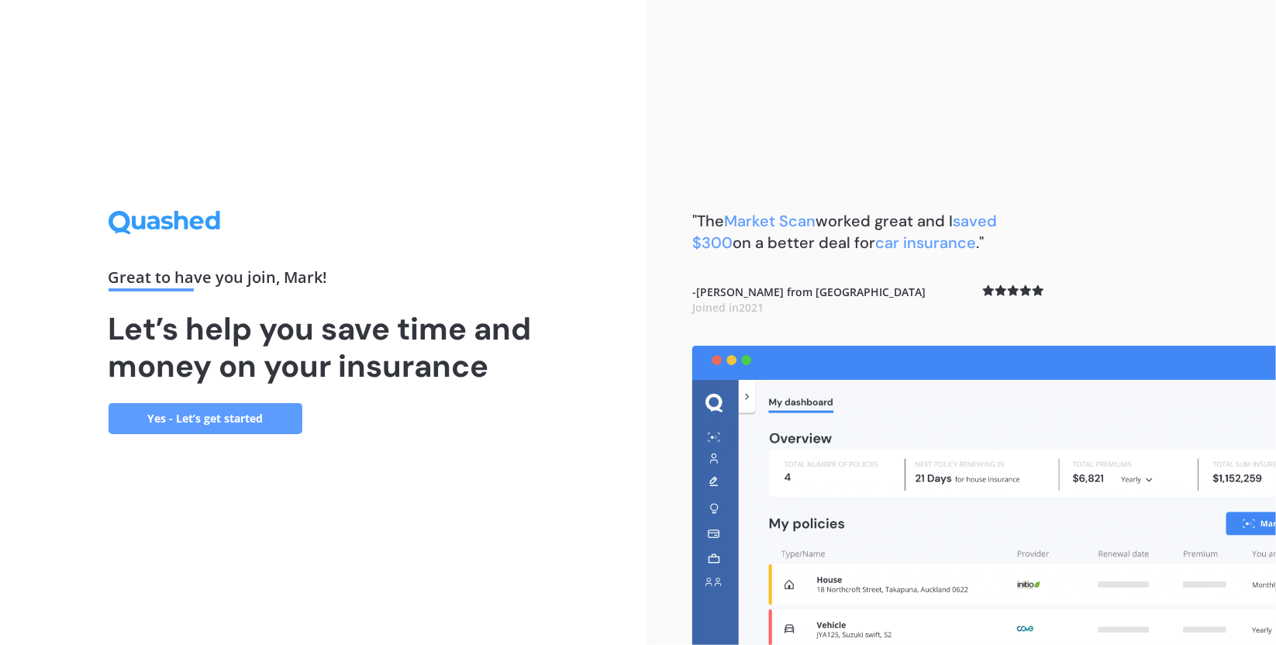
click at [186, 419] on link "Yes - Let’s get started" at bounding box center [206, 418] width 194 height 31
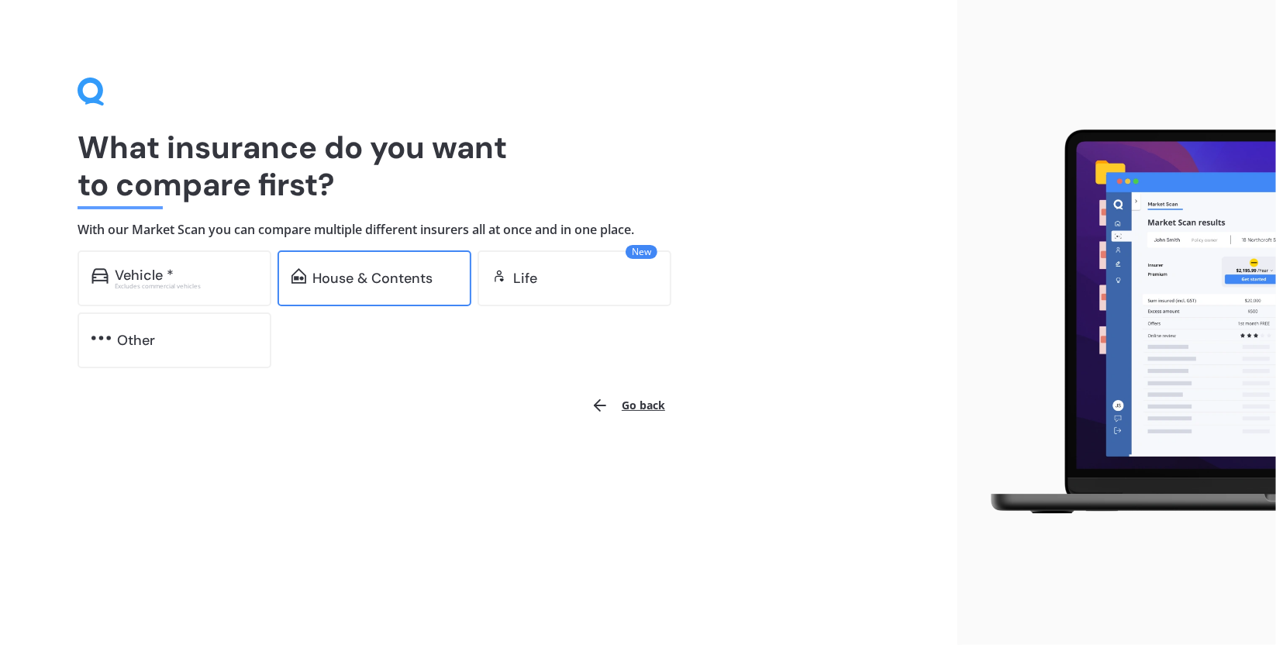
click at [352, 288] on div "House & Contents" at bounding box center [375, 278] width 194 height 56
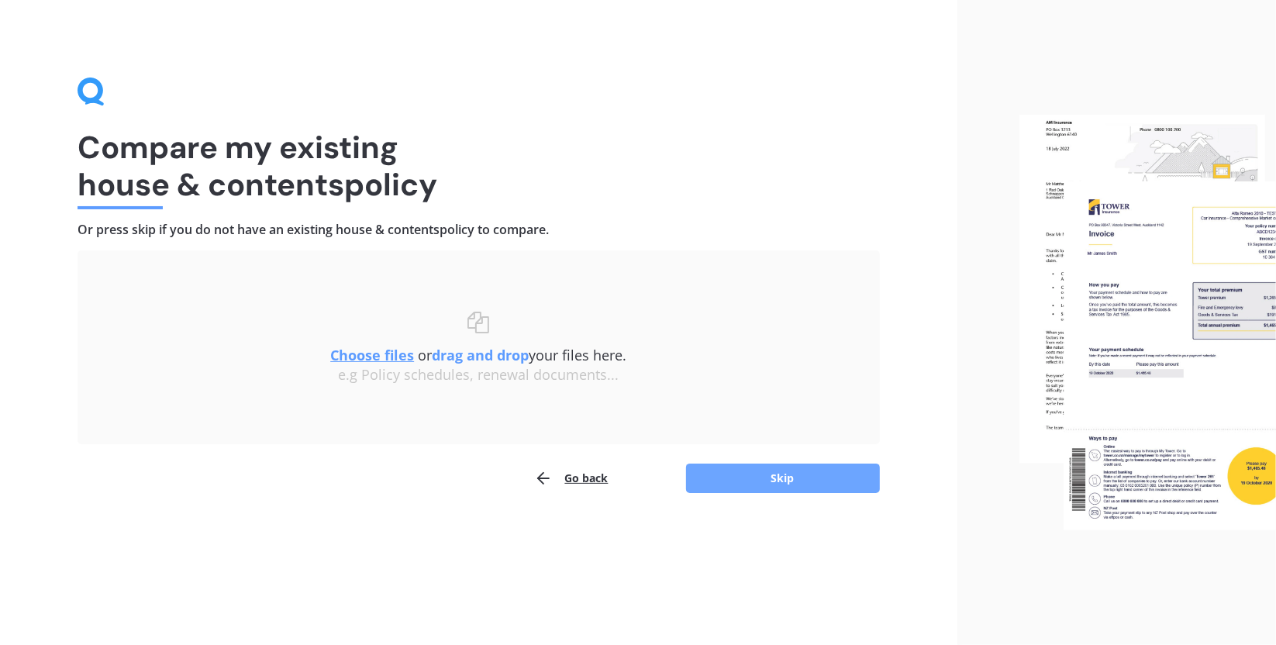
click at [774, 478] on button "Skip" at bounding box center [783, 478] width 194 height 29
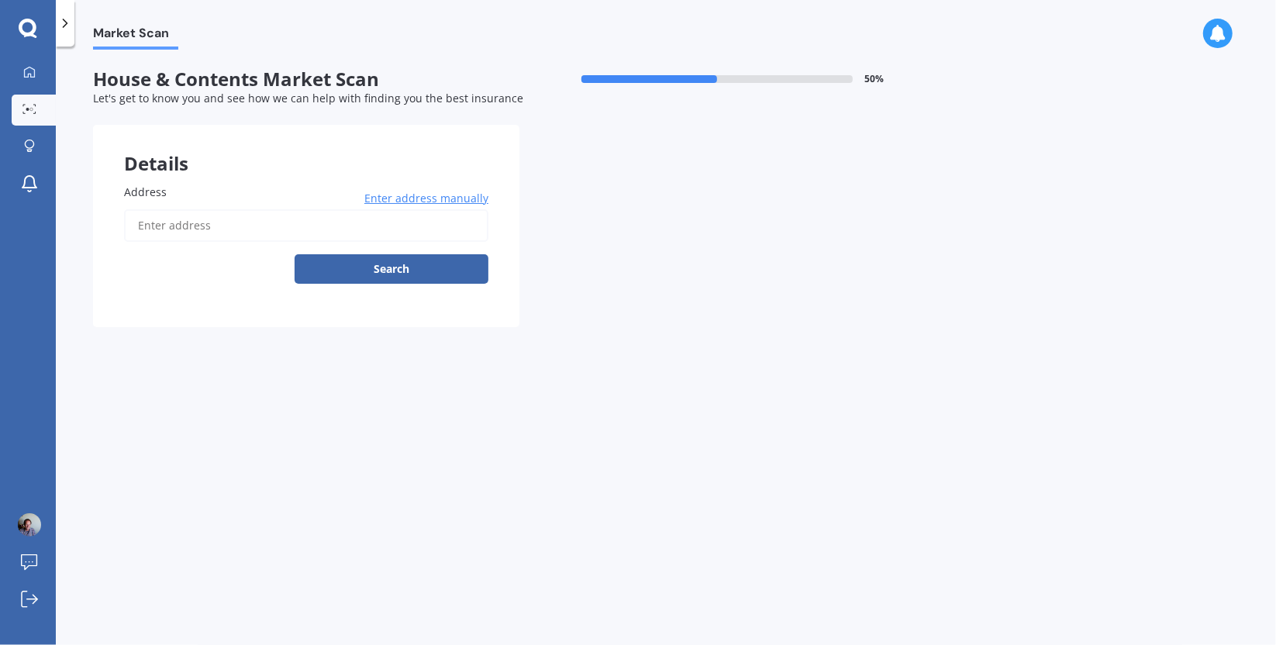
click at [302, 224] on input "Address" at bounding box center [306, 225] width 364 height 33
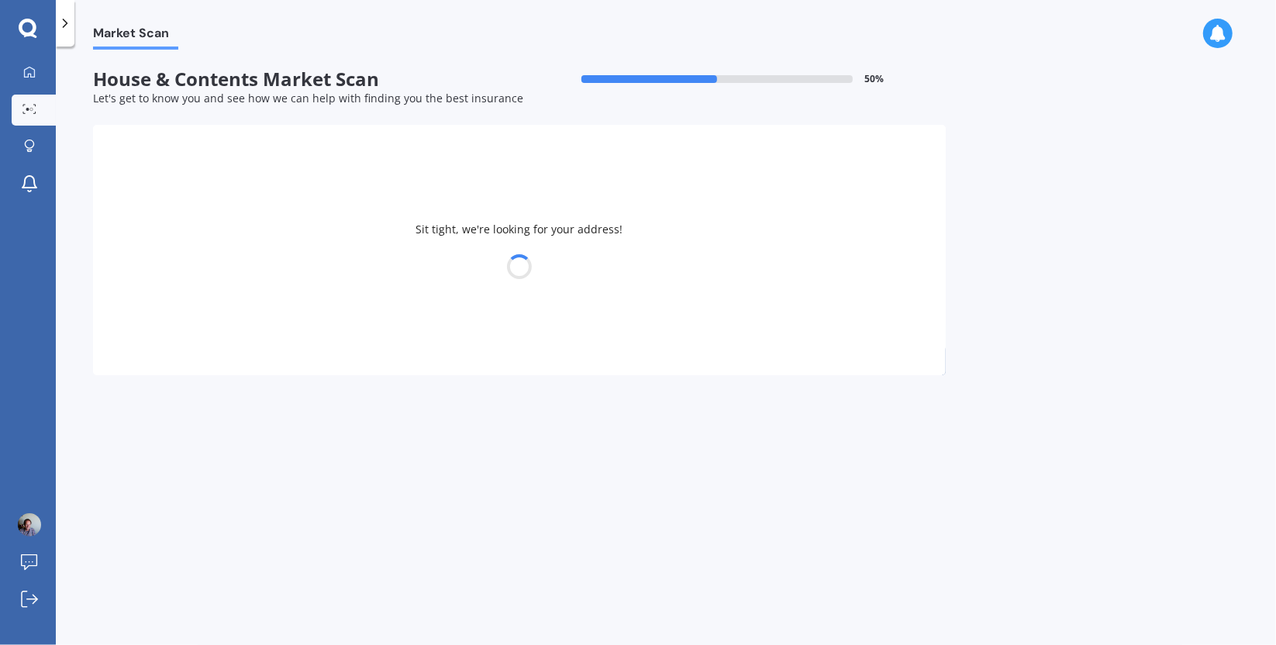
type input "[STREET_ADDRESS][PERSON_NAME]"
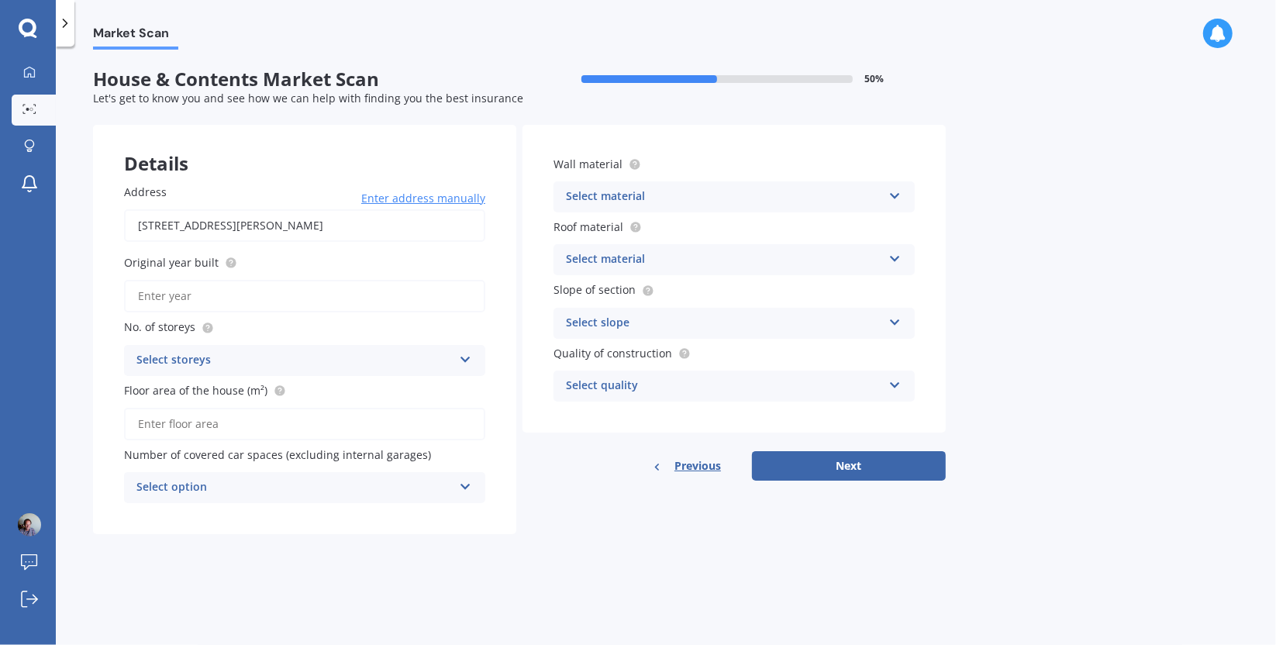
click at [195, 292] on input "Original year built" at bounding box center [304, 296] width 361 height 33
type input "2003"
click at [264, 359] on div "Select storeys" at bounding box center [294, 360] width 316 height 19
click at [205, 392] on div "1" at bounding box center [305, 391] width 360 height 28
click at [250, 424] on input "Floor area of the house (m²)" at bounding box center [304, 424] width 361 height 33
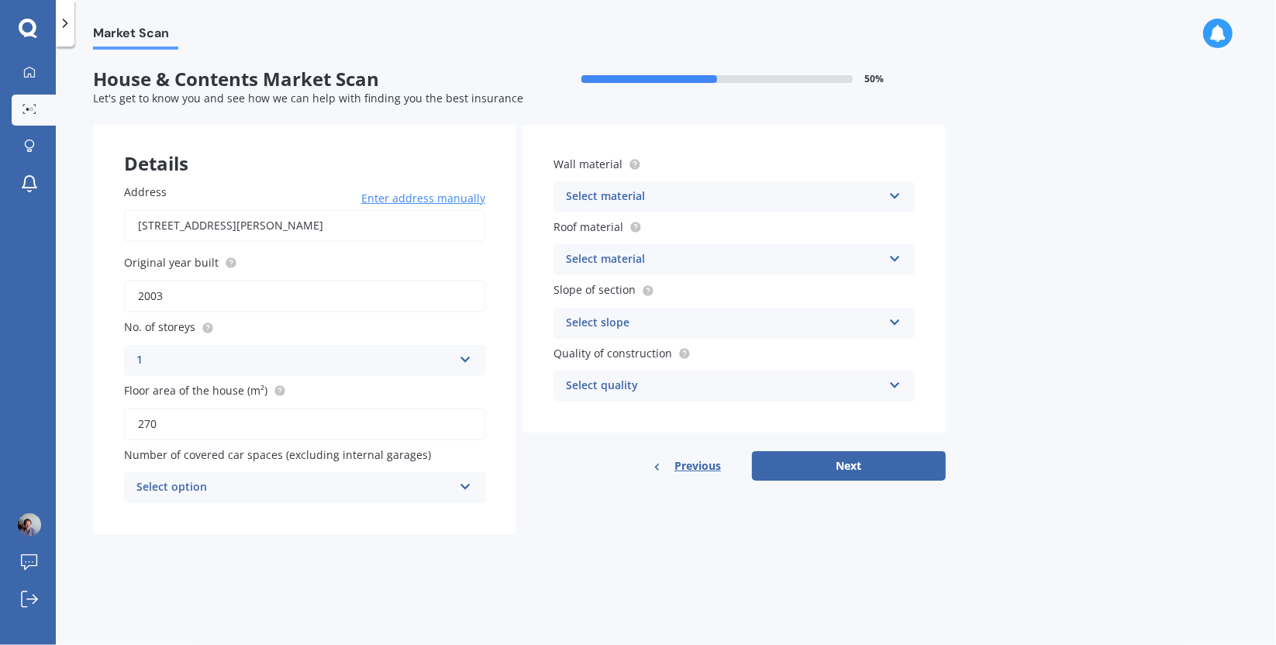
type input "270"
click at [262, 486] on div "Select option" at bounding box center [294, 487] width 316 height 19
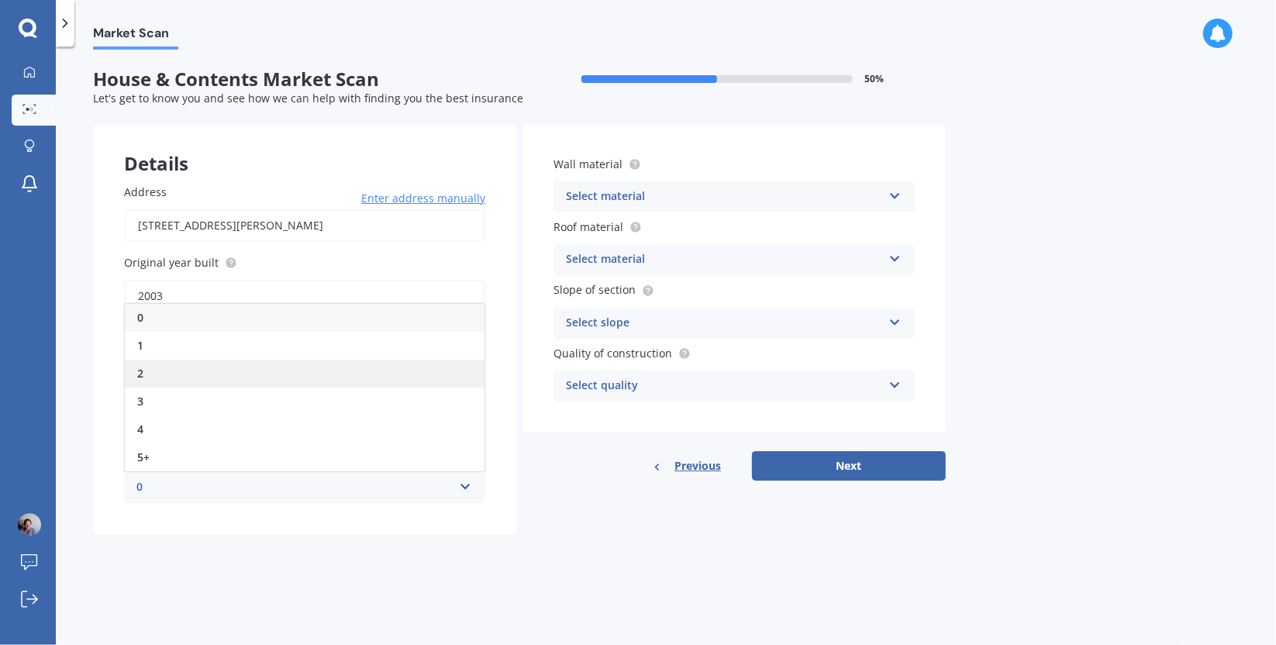
click at [146, 372] on div "2" at bounding box center [305, 374] width 360 height 28
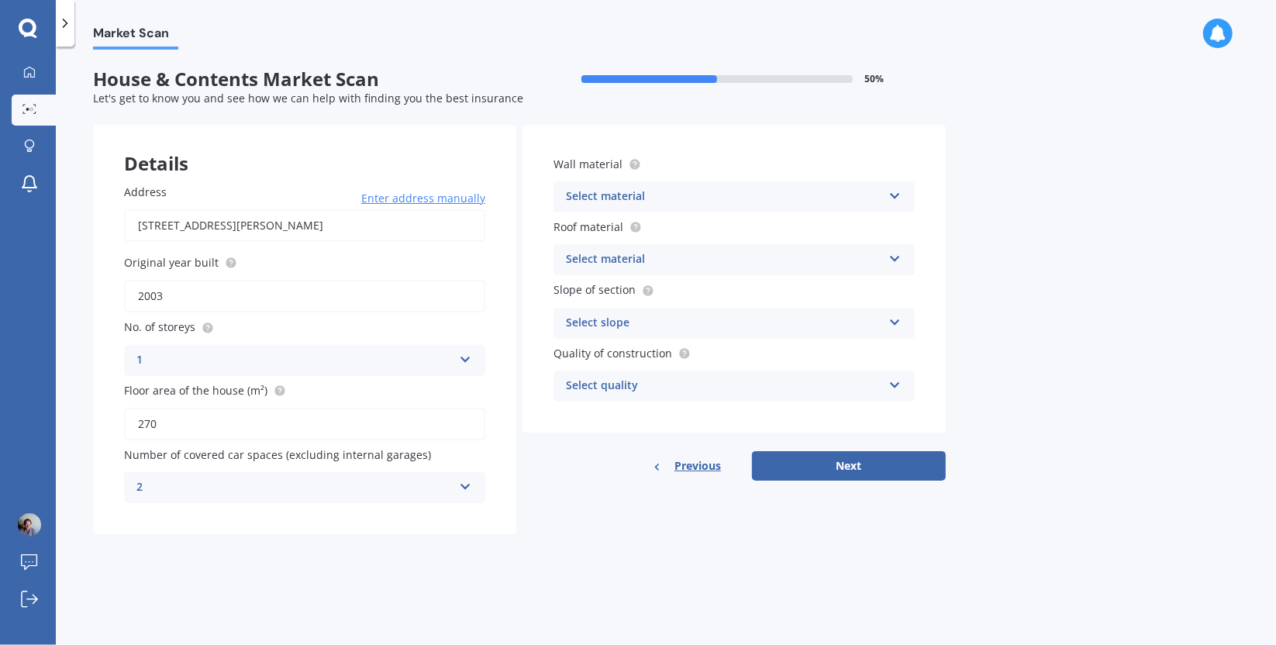
click at [747, 195] on div "Select material" at bounding box center [724, 197] width 316 height 19
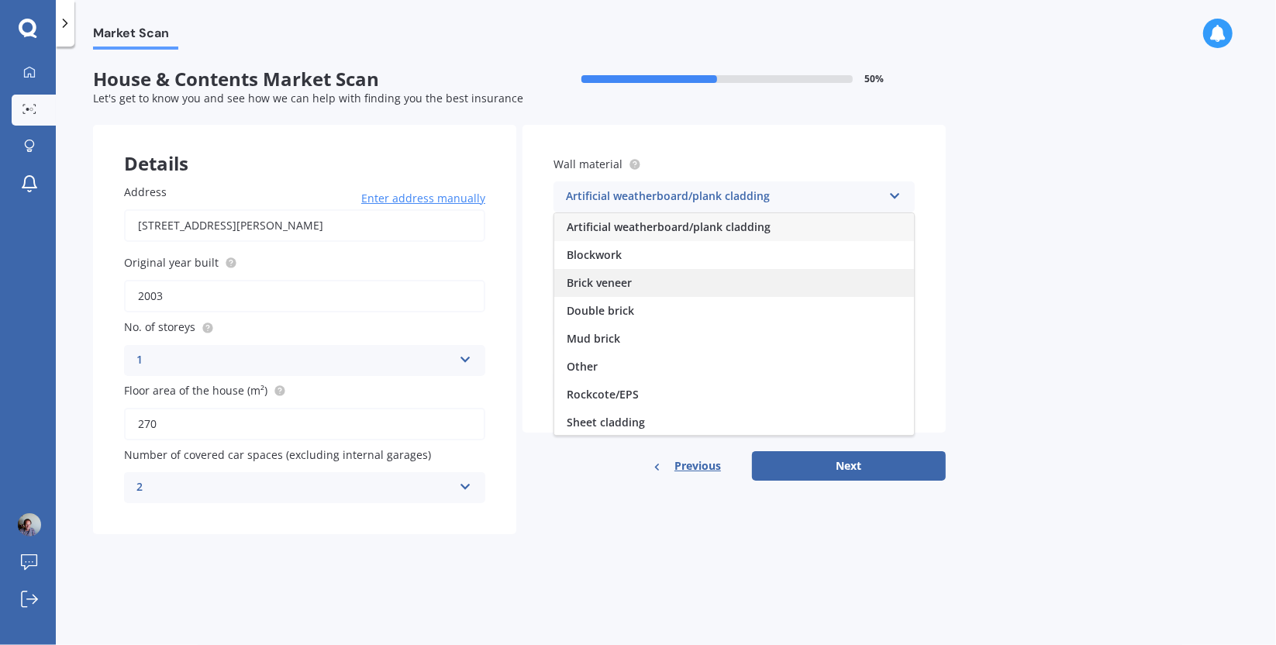
click at [609, 285] on span "Brick veneer" at bounding box center [599, 282] width 65 height 15
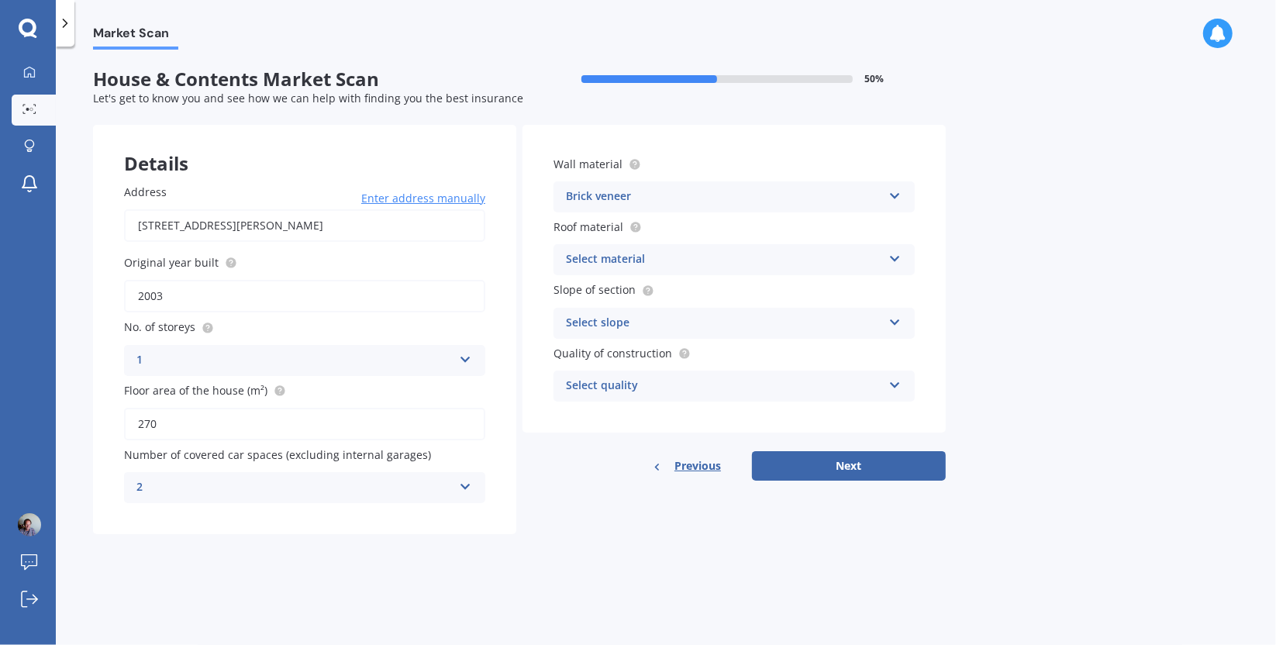
click at [695, 252] on div "Select material" at bounding box center [724, 259] width 316 height 19
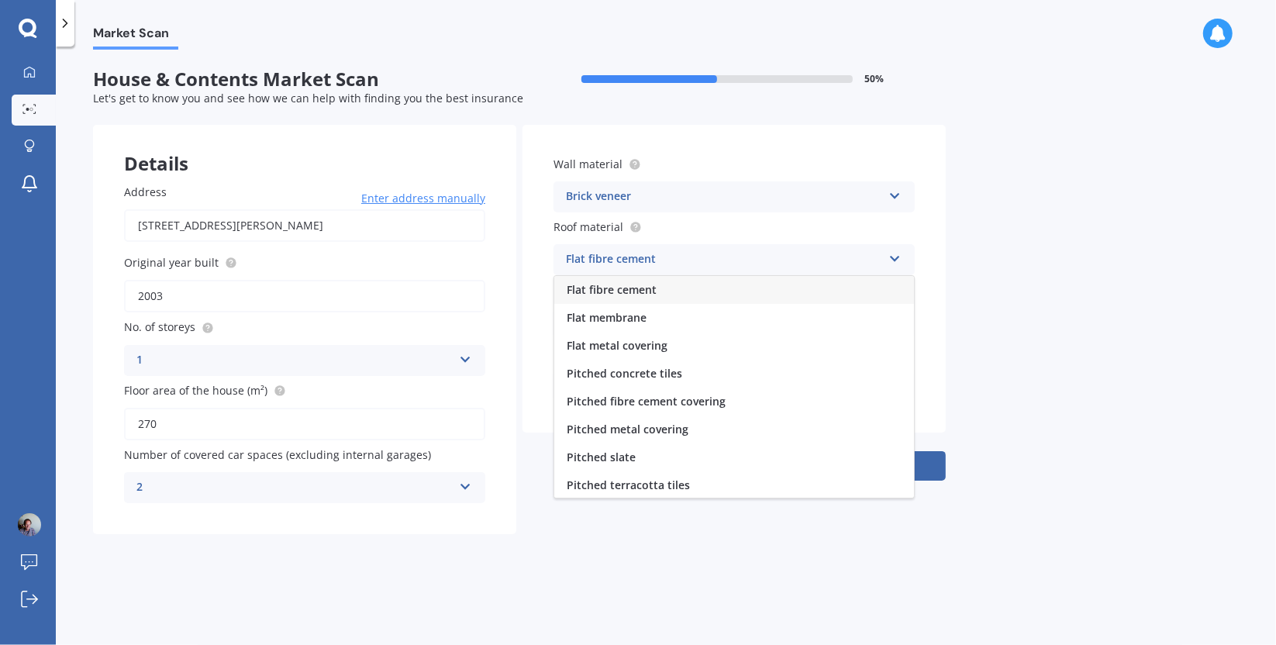
scroll to position [57, 0]
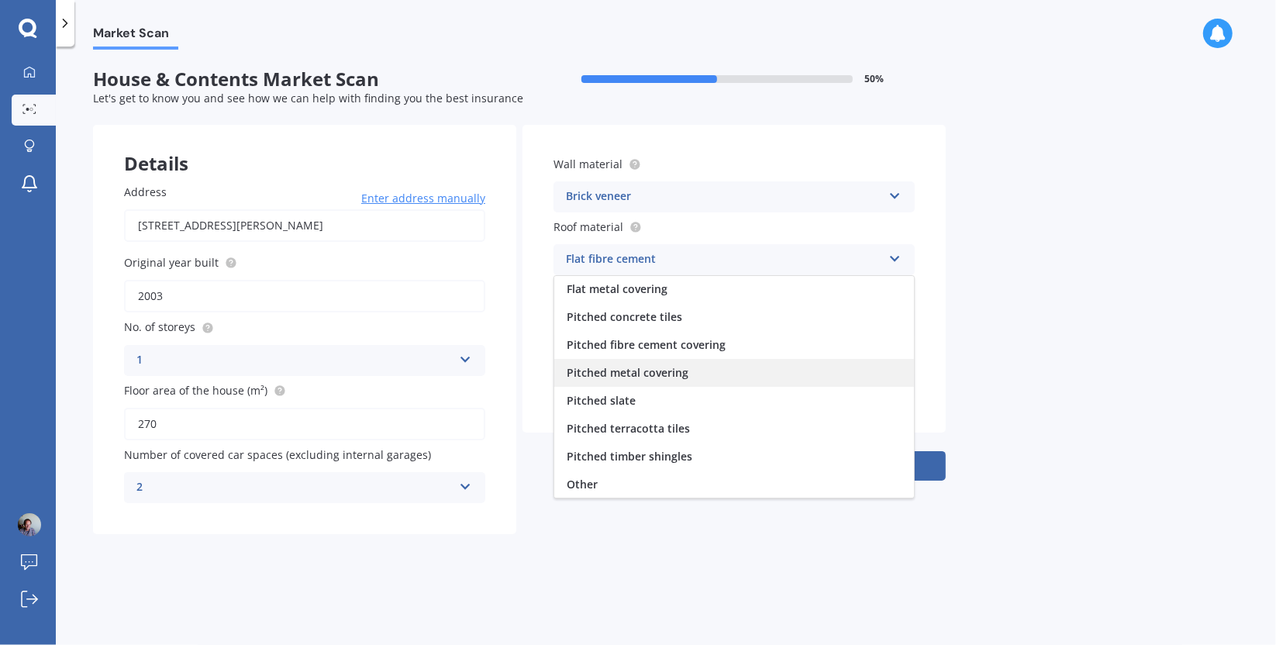
click at [665, 375] on span "Pitched metal covering" at bounding box center [628, 372] width 122 height 15
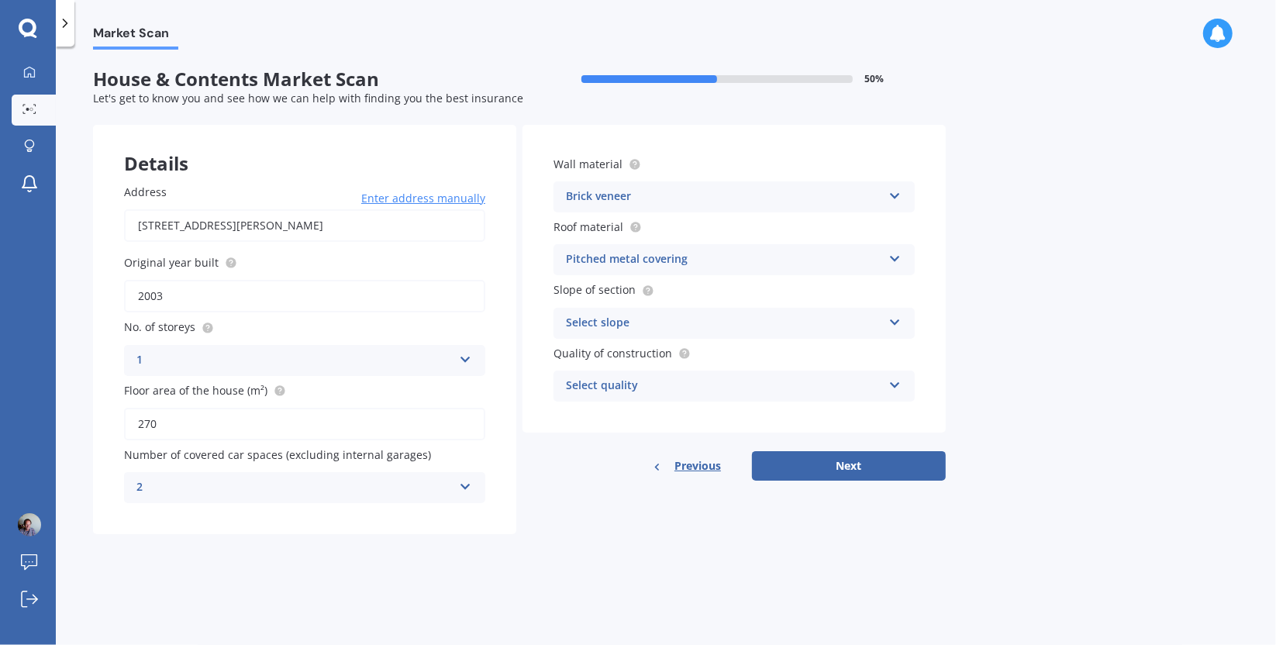
click at [681, 319] on div "Select slope" at bounding box center [724, 323] width 316 height 19
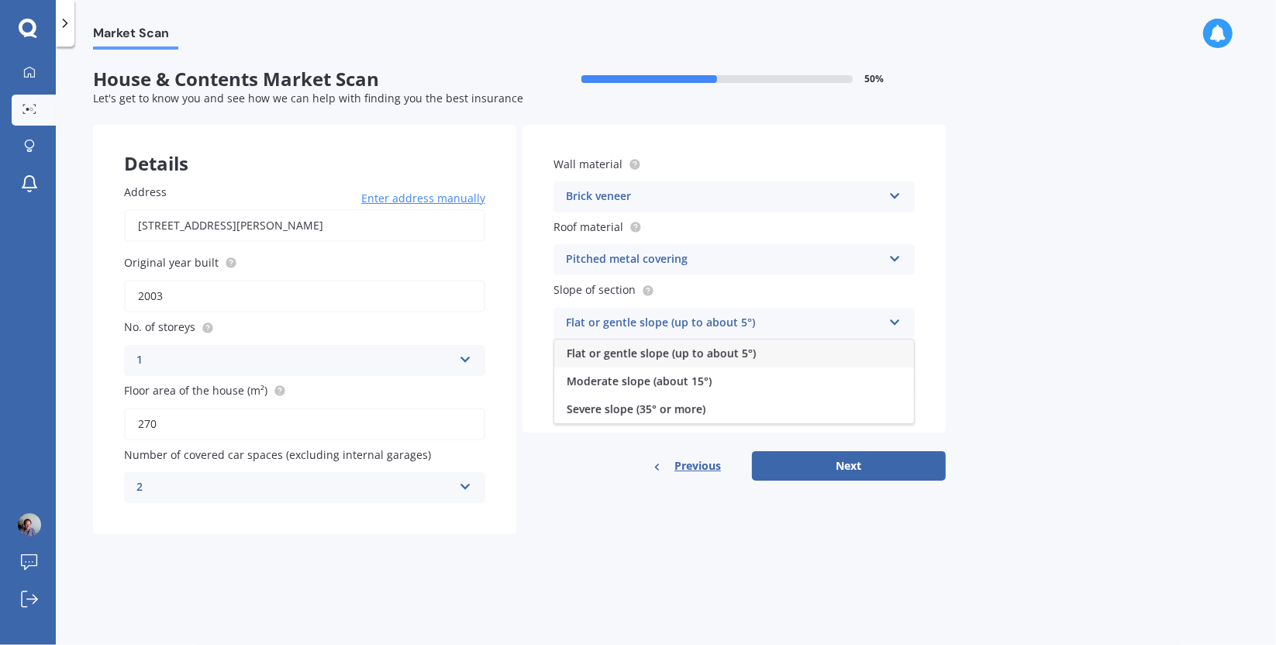
click at [657, 348] on span "Flat or gentle slope (up to about 5°)" at bounding box center [661, 353] width 189 height 15
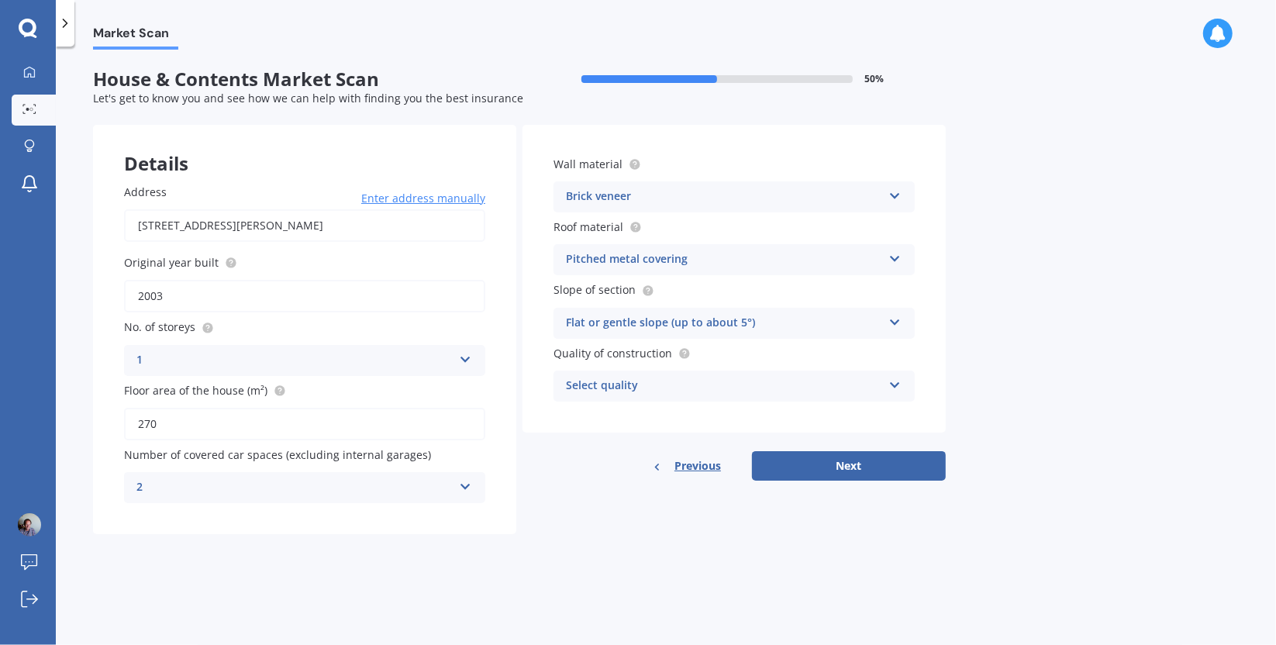
click at [649, 381] on div "Select quality" at bounding box center [724, 386] width 316 height 19
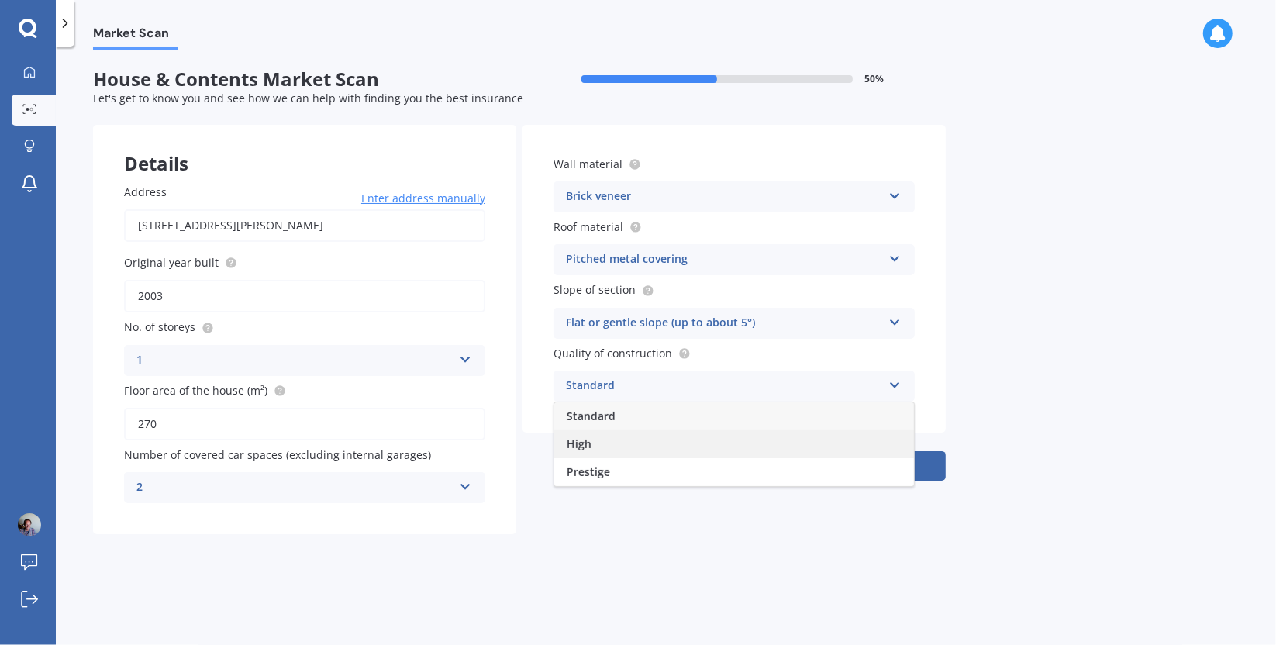
click at [578, 440] on span "High" at bounding box center [579, 444] width 25 height 15
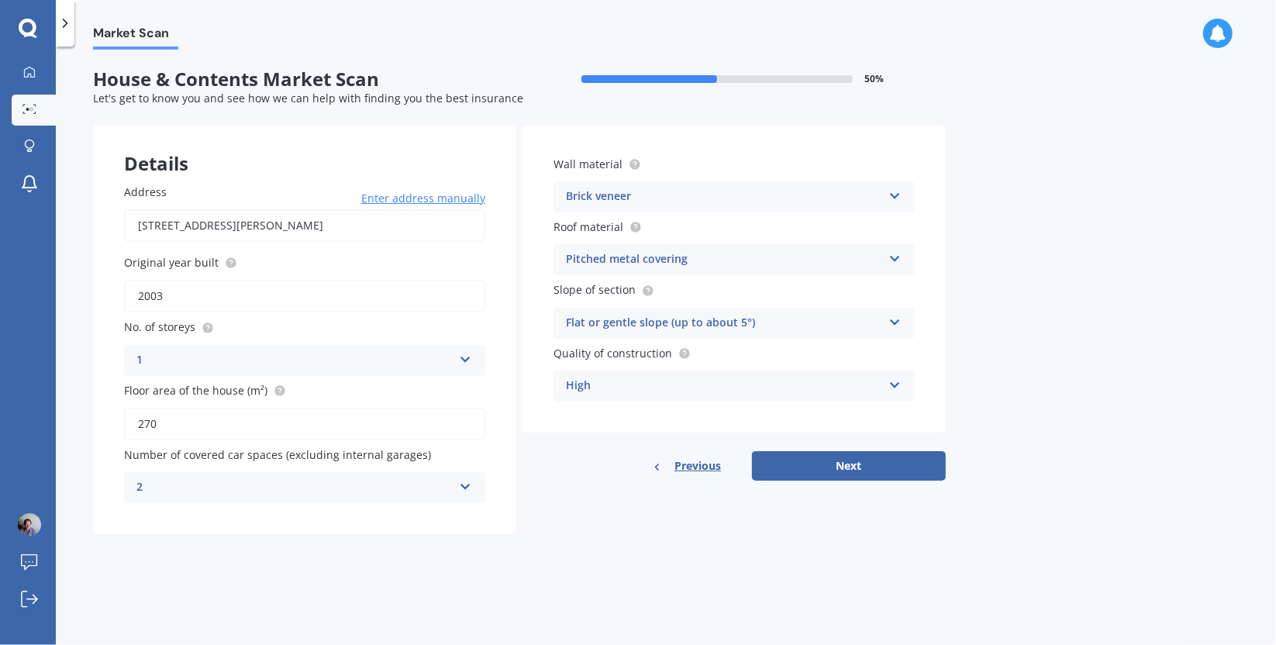
click at [797, 379] on div "High" at bounding box center [724, 386] width 316 height 19
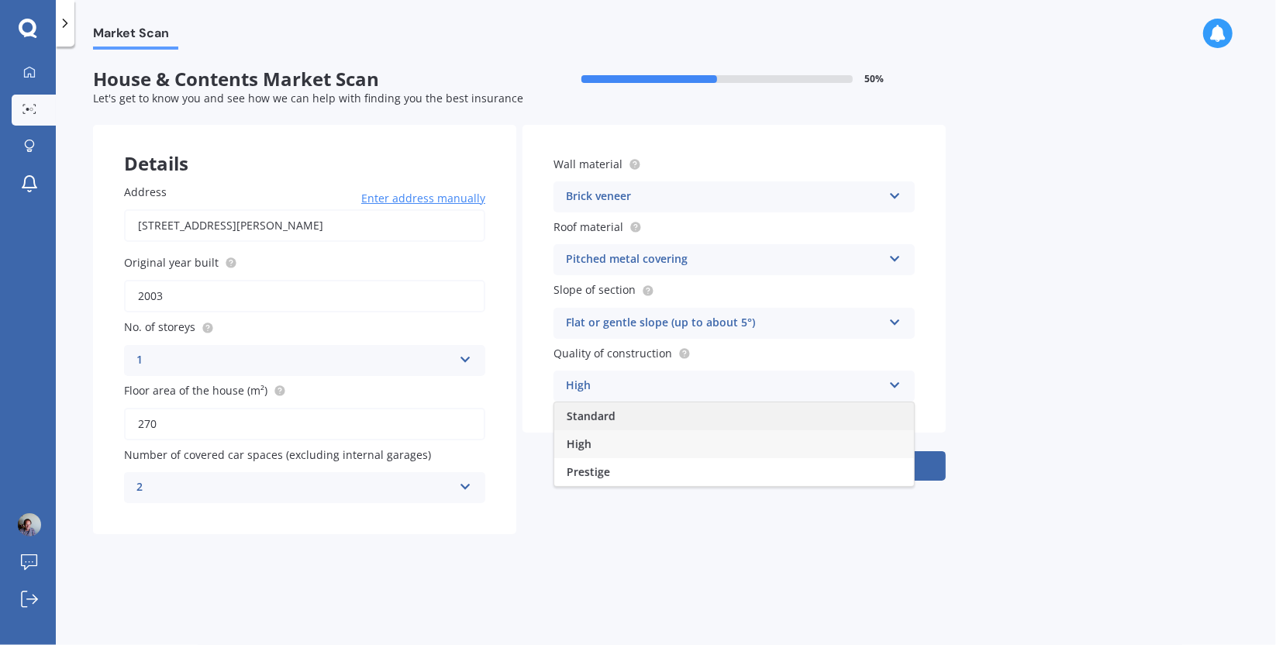
click at [689, 423] on div "Standard" at bounding box center [734, 416] width 360 height 28
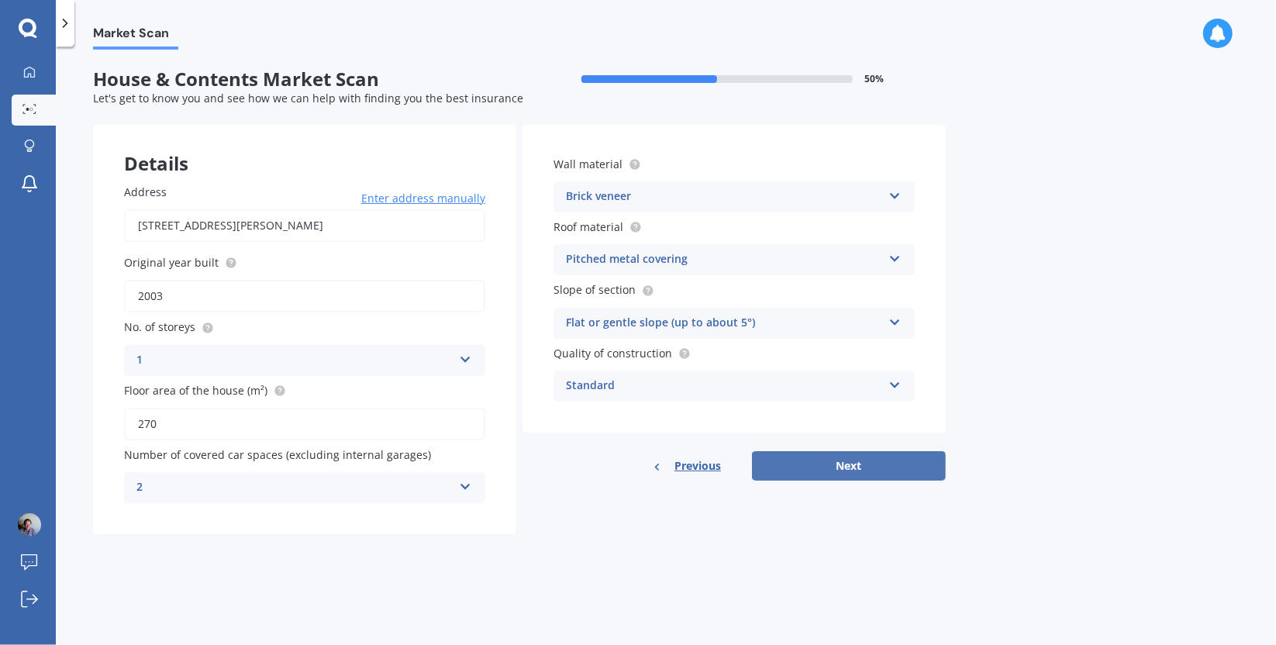
click at [823, 471] on button "Next" at bounding box center [849, 465] width 194 height 29
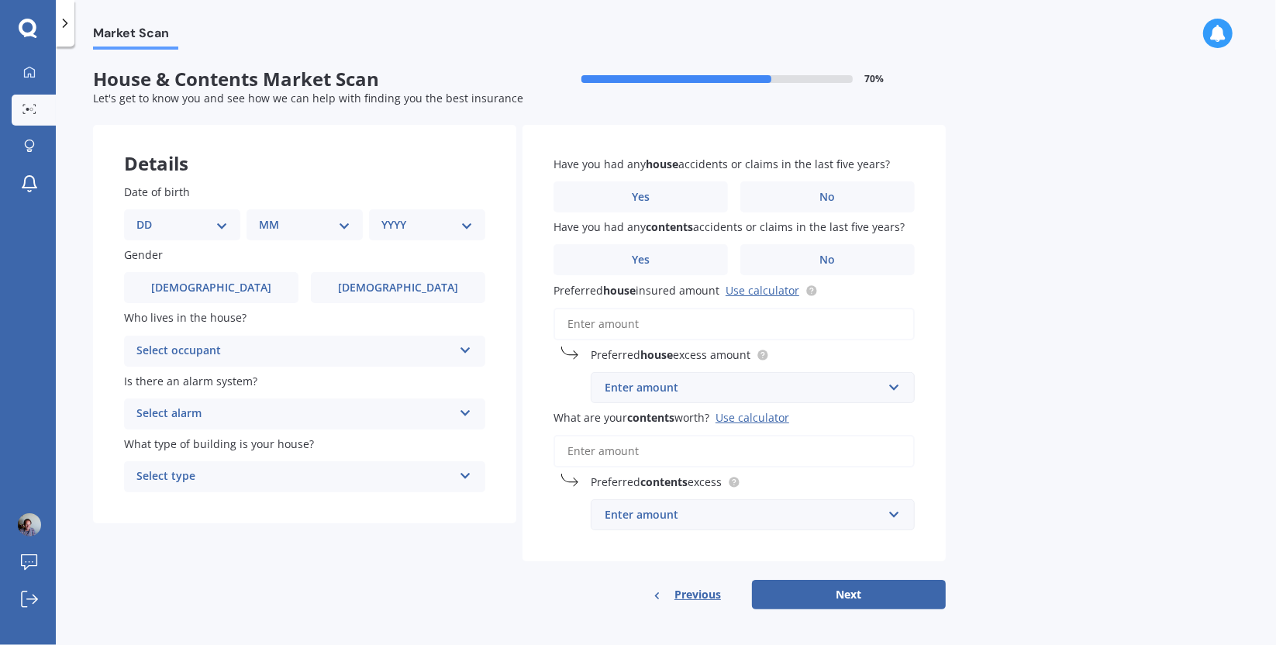
click at [212, 224] on select "DD 01 02 03 04 05 06 07 08 09 10 11 12 13 14 15 16 17 18 19 20 21 22 23 24 25 2…" at bounding box center [181, 224] width 91 height 17
select select "08"
click at [149, 216] on select "DD 01 02 03 04 05 06 07 08 09 10 11 12 13 14 15 16 17 18 19 20 21 22 23 24 25 2…" at bounding box center [181, 224] width 91 height 17
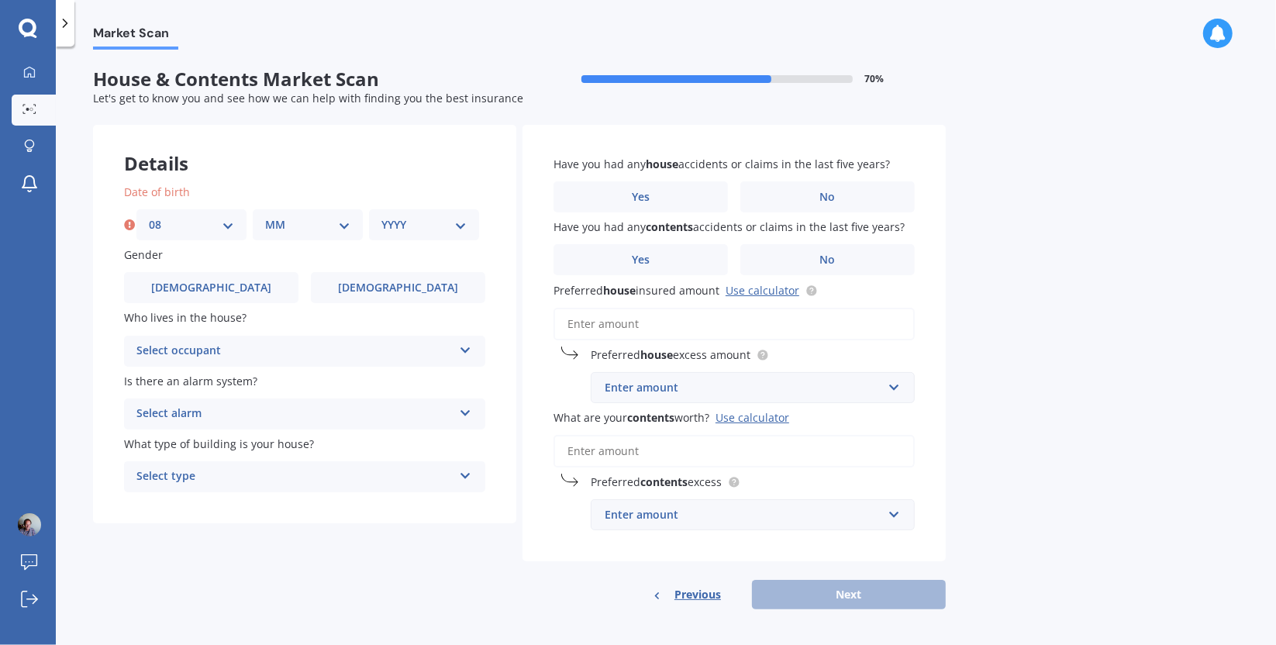
click at [307, 223] on select "MM 01 02 03 04 05 06 07 08 09 10 11 12" at bounding box center [307, 224] width 85 height 17
select select "07"
click at [265, 216] on select "MM 01 02 03 04 05 06 07 08 09 10 11 12" at bounding box center [307, 224] width 85 height 17
click at [437, 223] on select "YYYY 2009 2008 2007 2006 2005 2004 2003 2002 2001 2000 1999 1998 1997 1996 1995…" at bounding box center [423, 224] width 85 height 17
select select "1960"
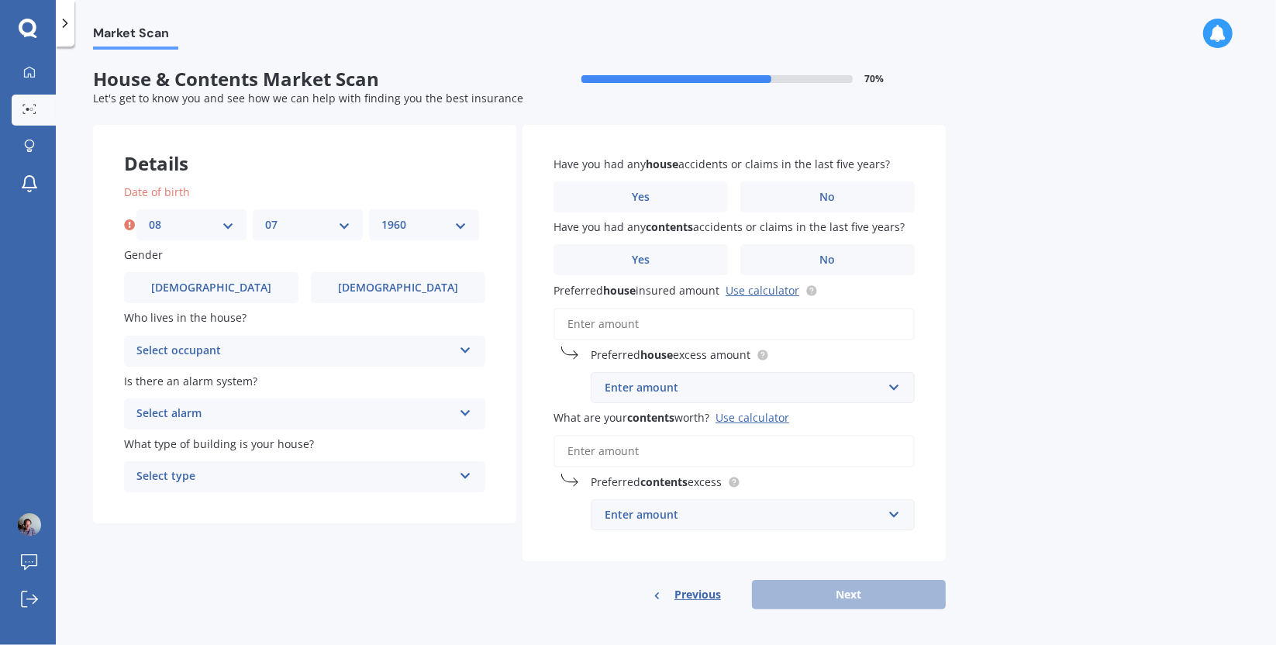
click at [381, 216] on select "YYYY 2009 2008 2007 2006 2005 2004 2003 2002 2001 2000 1999 1998 1997 1996 1995…" at bounding box center [423, 224] width 85 height 17
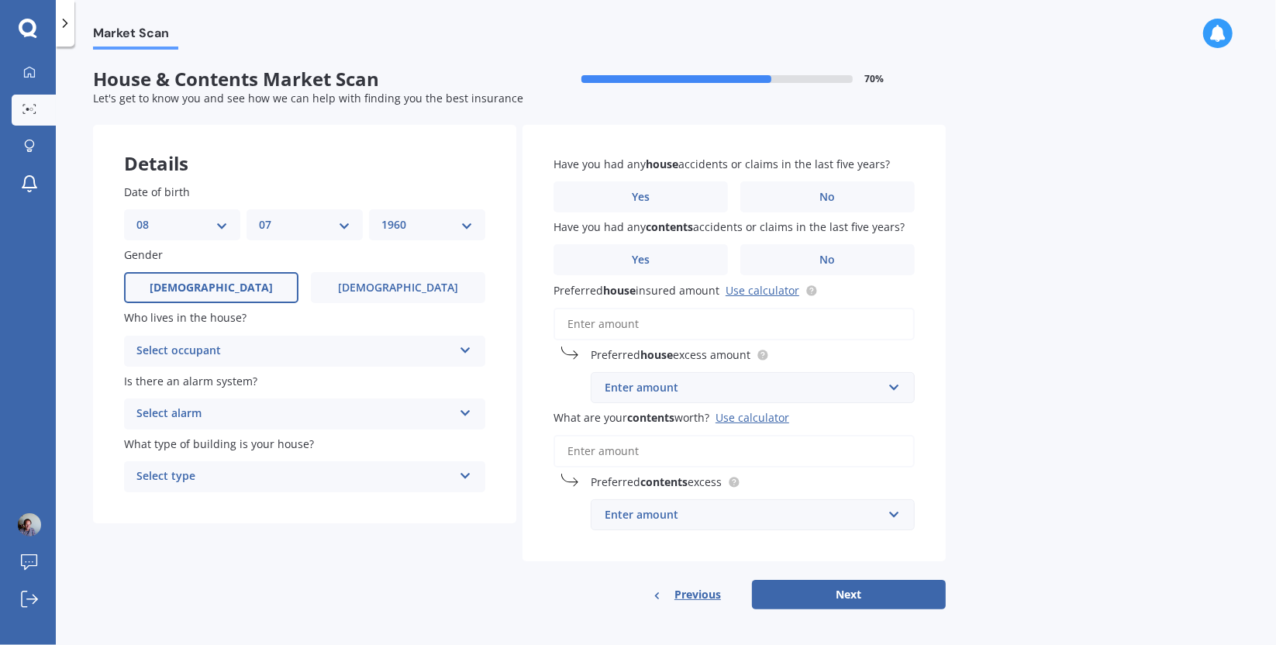
click at [214, 283] on span "[DEMOGRAPHIC_DATA]" at bounding box center [211, 287] width 123 height 13
click at [0, 0] on input "[DEMOGRAPHIC_DATA]" at bounding box center [0, 0] width 0 height 0
click at [226, 344] on div "Select occupant" at bounding box center [294, 351] width 316 height 19
click at [158, 381] on span "Owner" at bounding box center [154, 381] width 35 height 15
click at [198, 413] on div "Select alarm" at bounding box center [294, 414] width 316 height 19
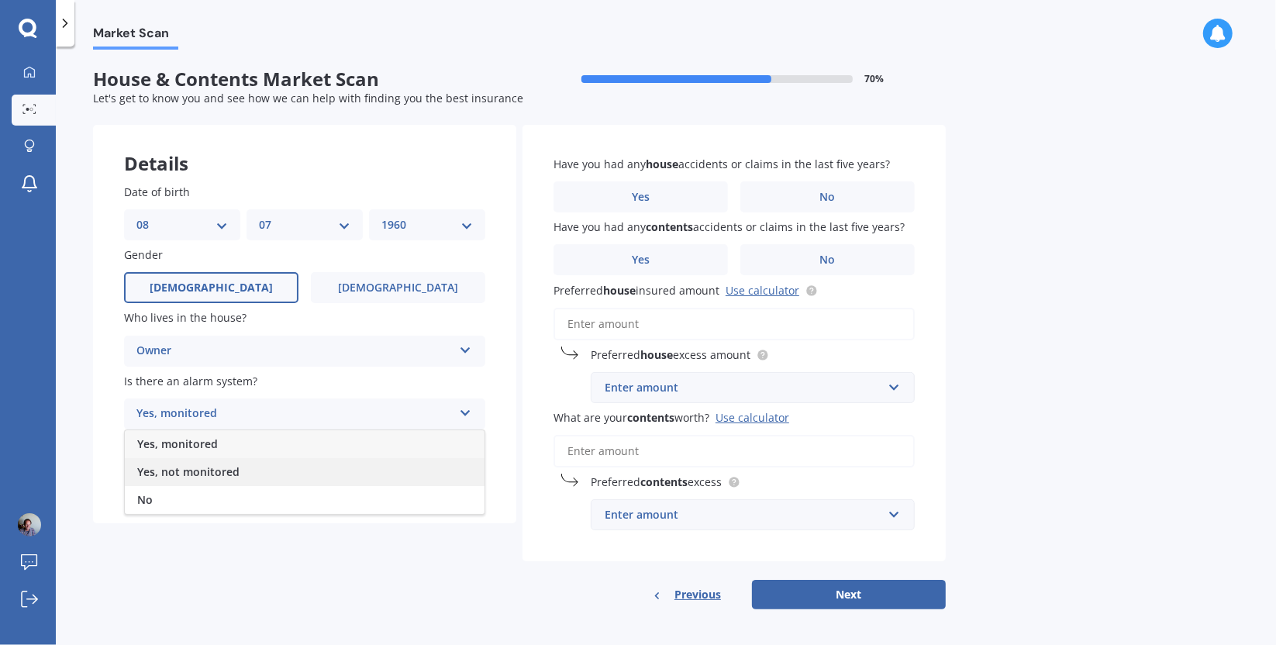
click at [180, 469] on span "Yes, not monitored" at bounding box center [188, 471] width 102 height 15
click at [204, 480] on div "Select type" at bounding box center [294, 477] width 316 height 19
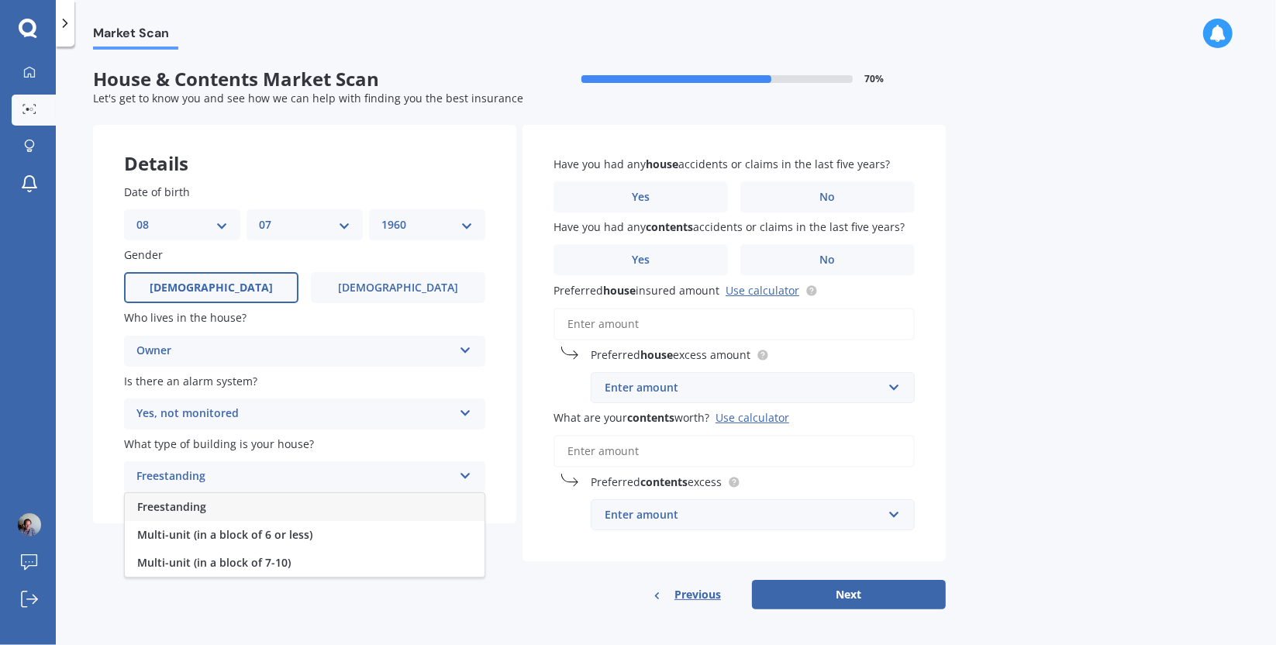
click at [172, 512] on span "Freestanding" at bounding box center [171, 506] width 69 height 15
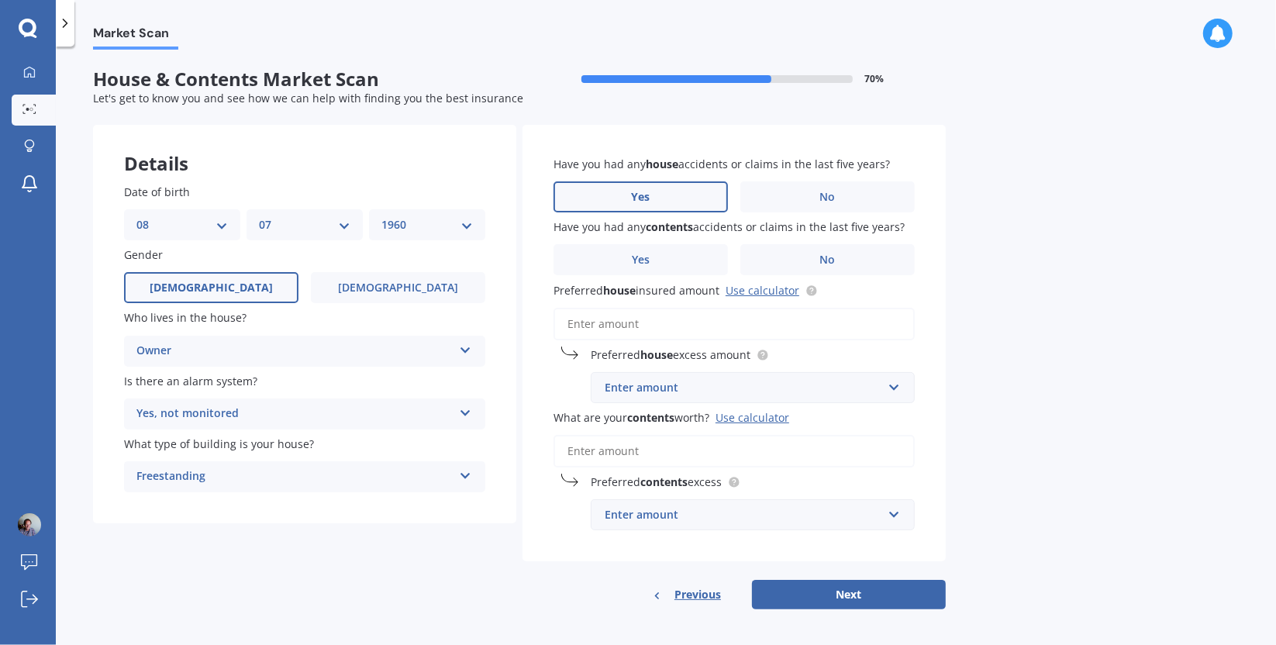
click at [640, 192] on span "Yes" at bounding box center [641, 197] width 19 height 13
click at [0, 0] on input "Yes" at bounding box center [0, 0] width 0 height 0
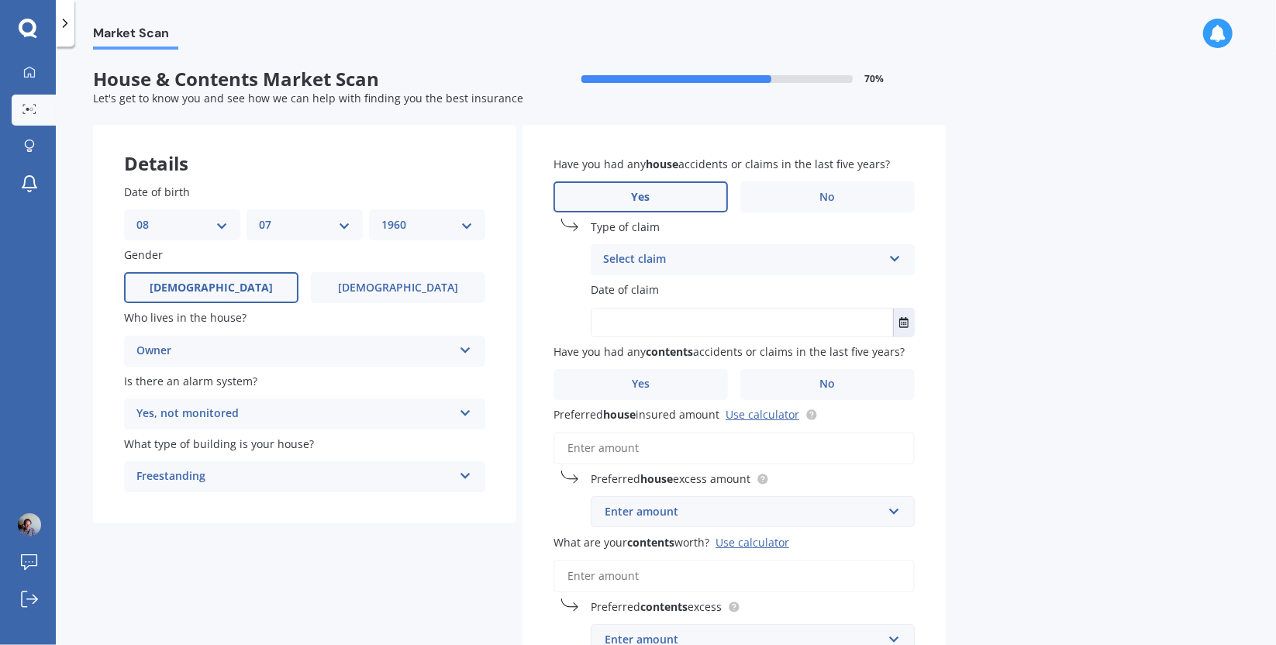
click at [658, 262] on div "Select claim" at bounding box center [742, 259] width 279 height 19
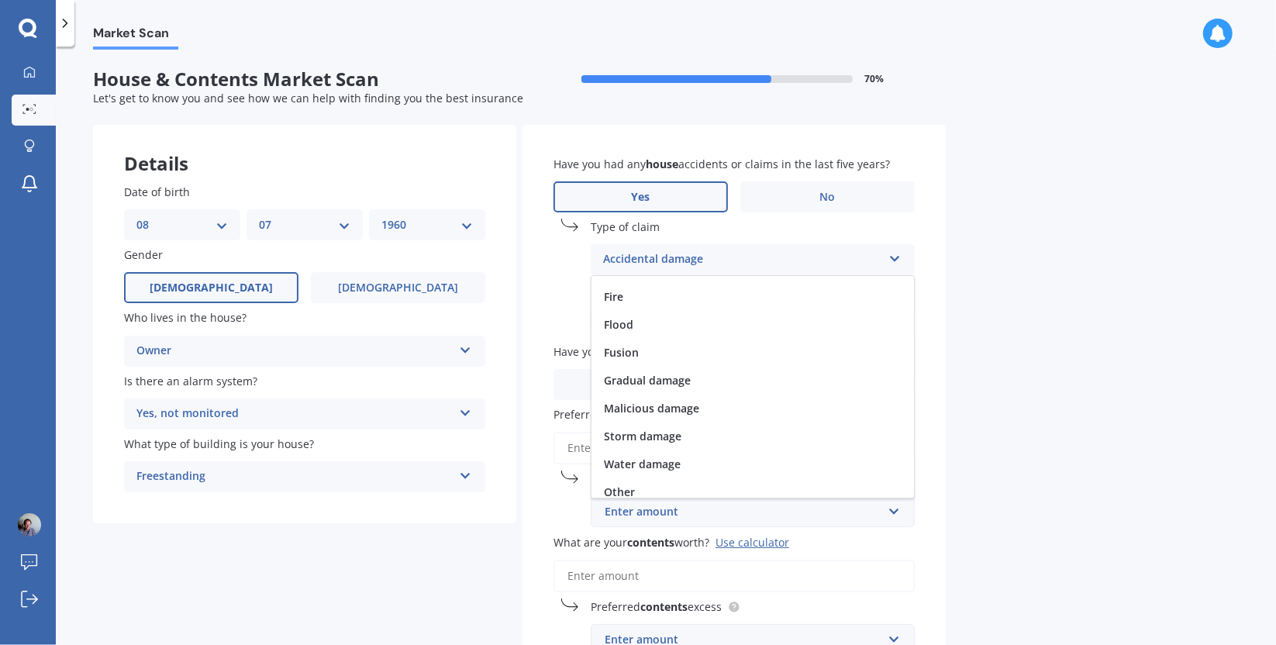
scroll to position [112, 0]
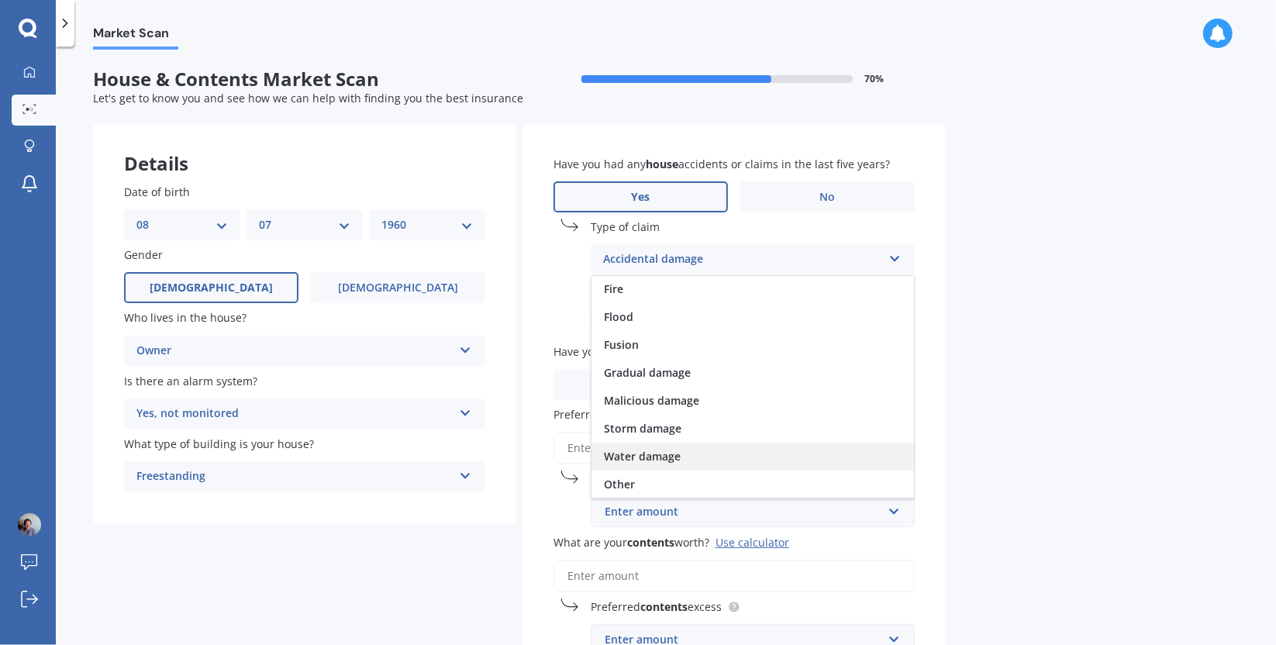
click at [665, 459] on span "Water damage" at bounding box center [642, 456] width 77 height 15
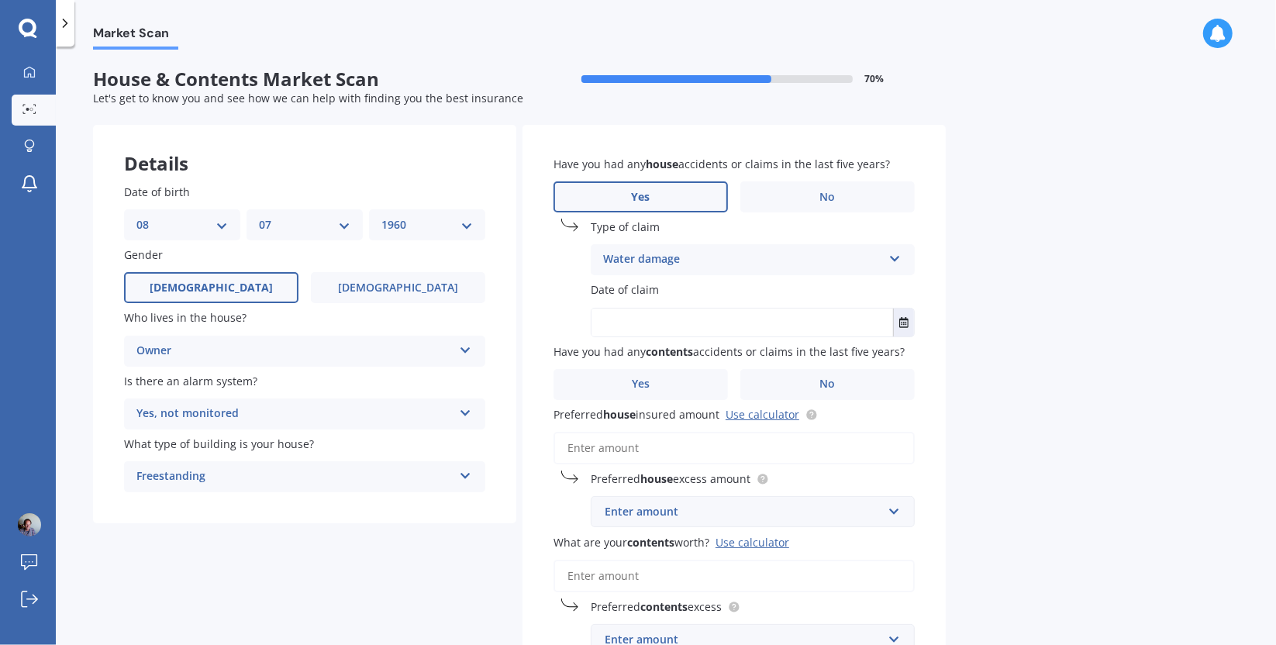
click at [645, 288] on span "Date of claim" at bounding box center [625, 290] width 68 height 15
click at [906, 323] on icon "Select date" at bounding box center [903, 322] width 9 height 11
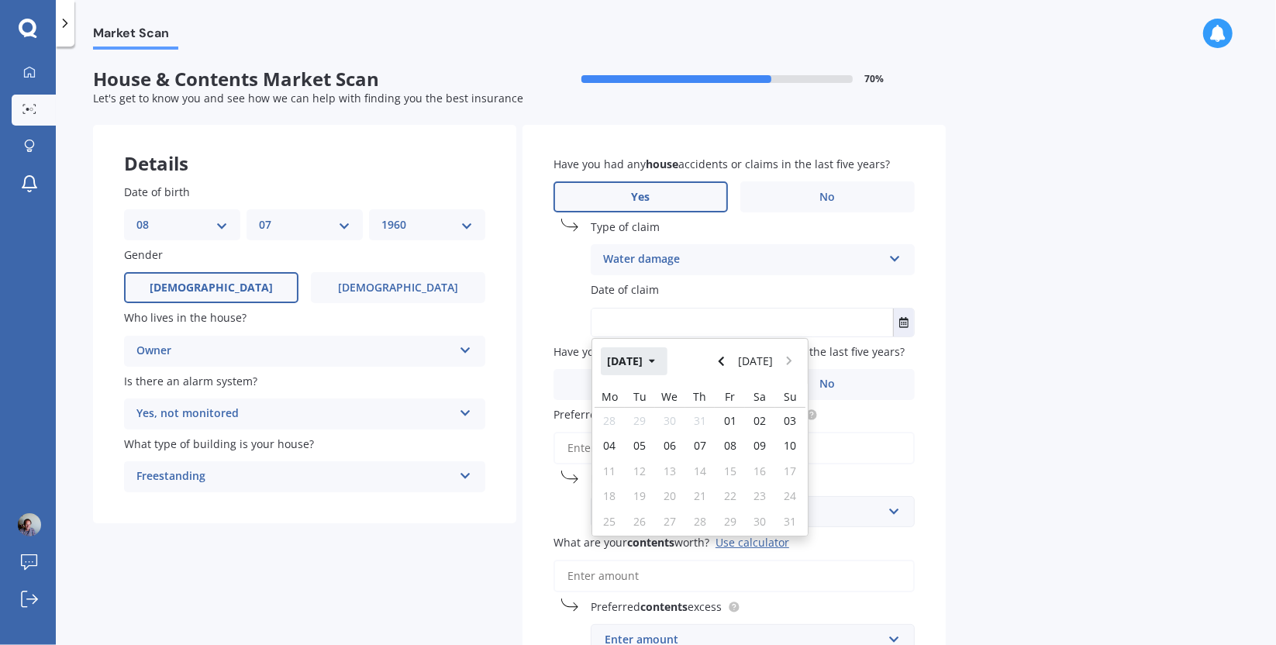
click at [655, 361] on button "[DATE]" at bounding box center [634, 361] width 67 height 28
click at [636, 360] on button "2025" at bounding box center [629, 361] width 56 height 28
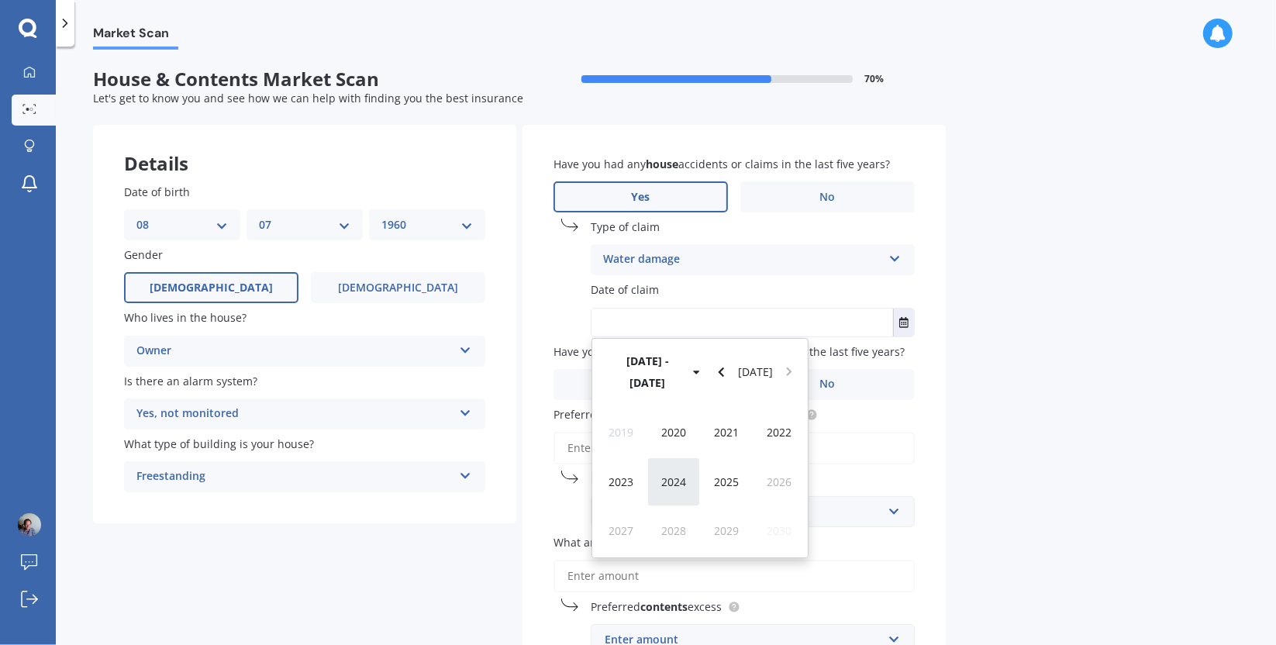
click at [671, 475] on span "2024" at bounding box center [673, 482] width 25 height 15
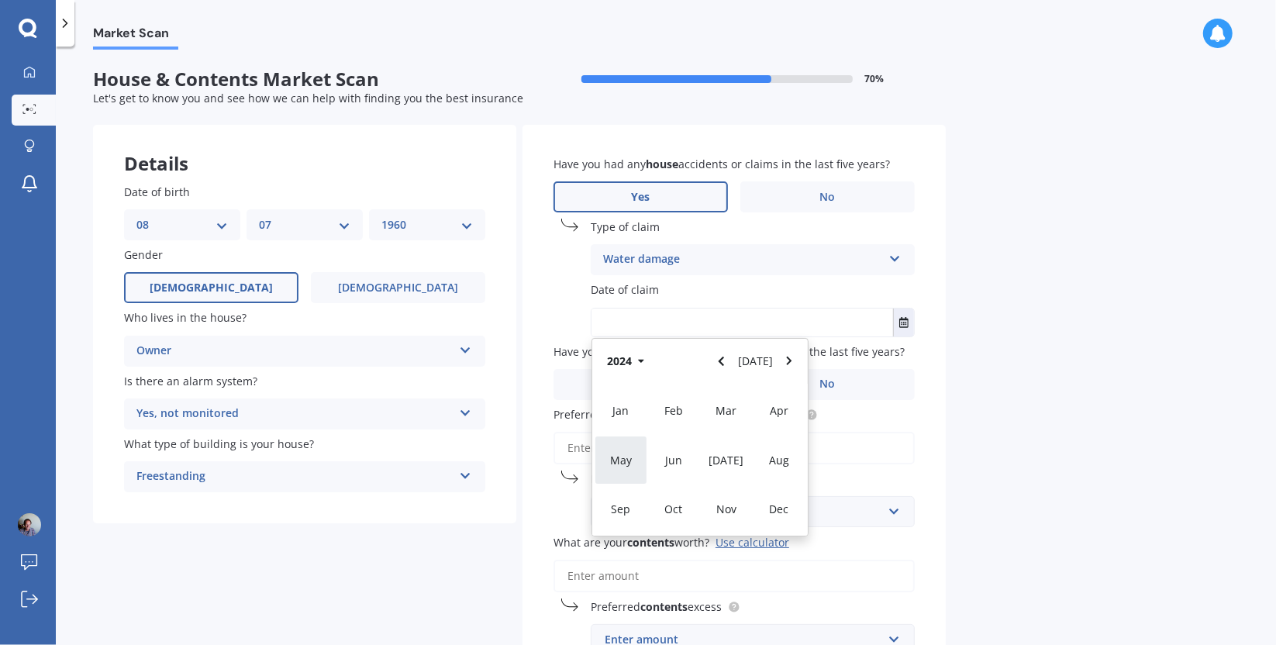
click at [624, 458] on span "May" at bounding box center [621, 460] width 22 height 15
click at [672, 421] on span "01" at bounding box center [670, 420] width 12 height 15
type input "[DATE]"
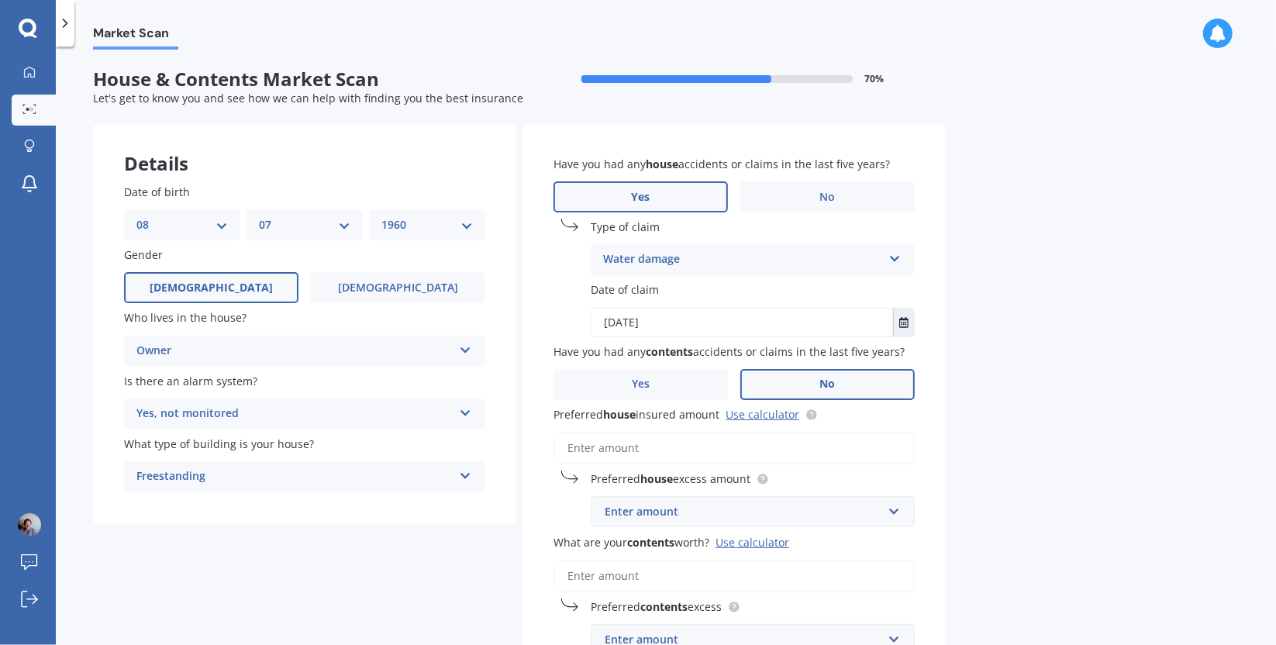
click at [813, 381] on label "No" at bounding box center [827, 384] width 174 height 31
click at [0, 0] on input "No" at bounding box center [0, 0] width 0 height 0
click at [683, 447] on input "Preferred house insured amount Use calculator" at bounding box center [734, 448] width 361 height 33
click at [760, 416] on link "Use calculator" at bounding box center [763, 414] width 74 height 15
click at [588, 450] on input "Preferred house insured amount Use calculator" at bounding box center [734, 448] width 361 height 33
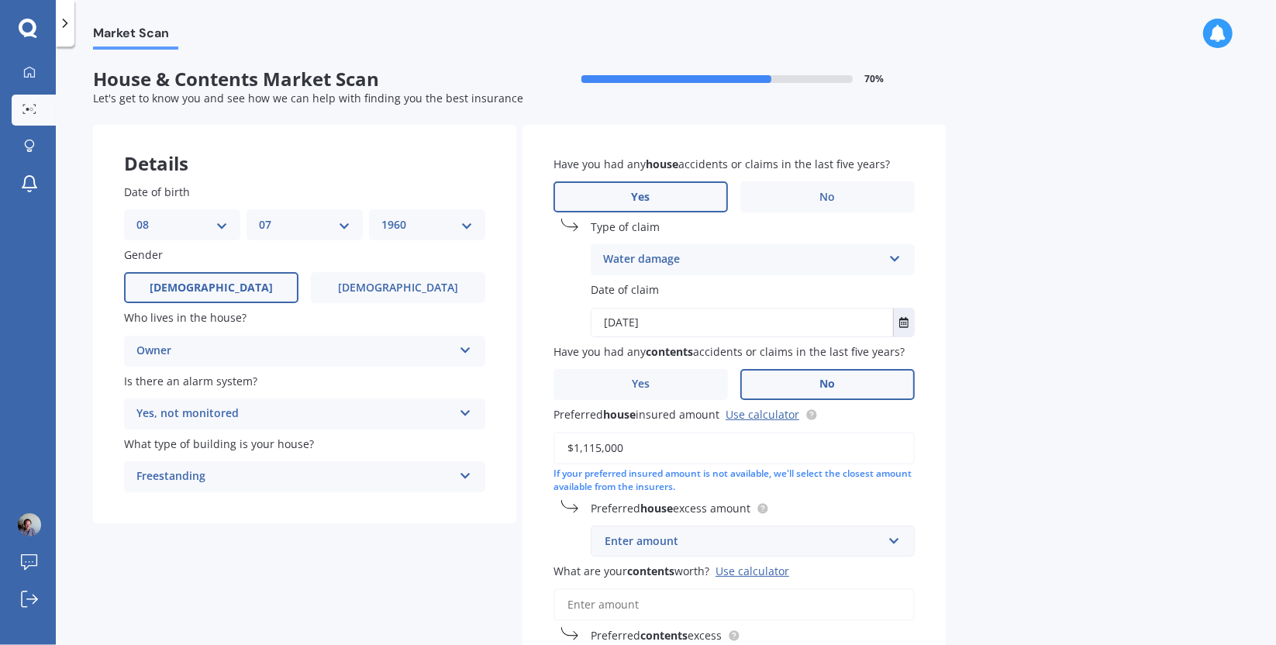
type input "$1,115,000"
click at [696, 544] on div "Enter amount" at bounding box center [744, 541] width 278 height 17
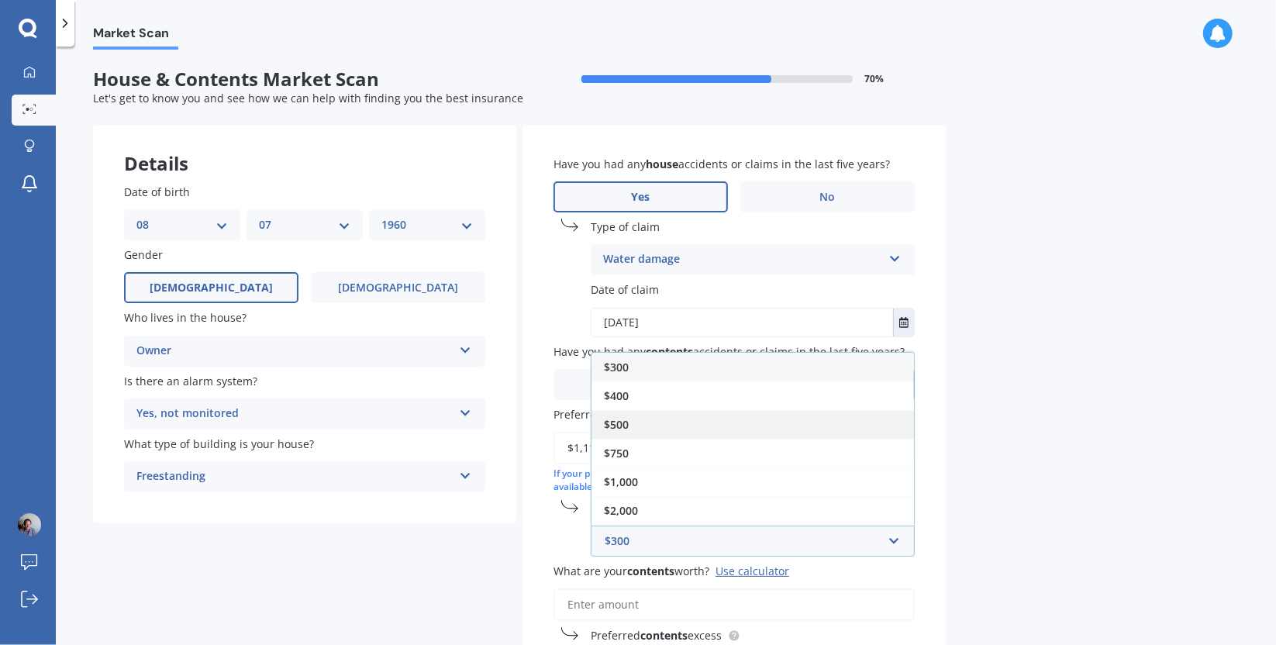
click at [640, 415] on div "$500" at bounding box center [753, 424] width 323 height 29
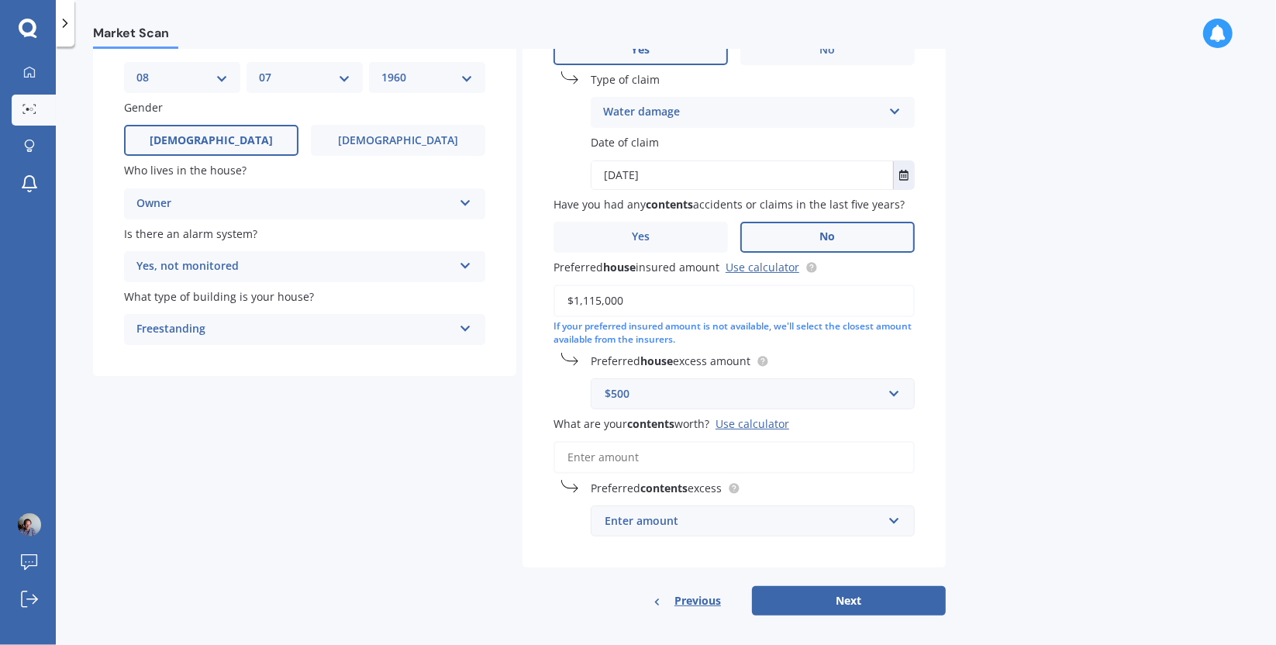
scroll to position [149, 0]
click at [620, 455] on input "What are your contents worth? Use calculator" at bounding box center [734, 456] width 361 height 33
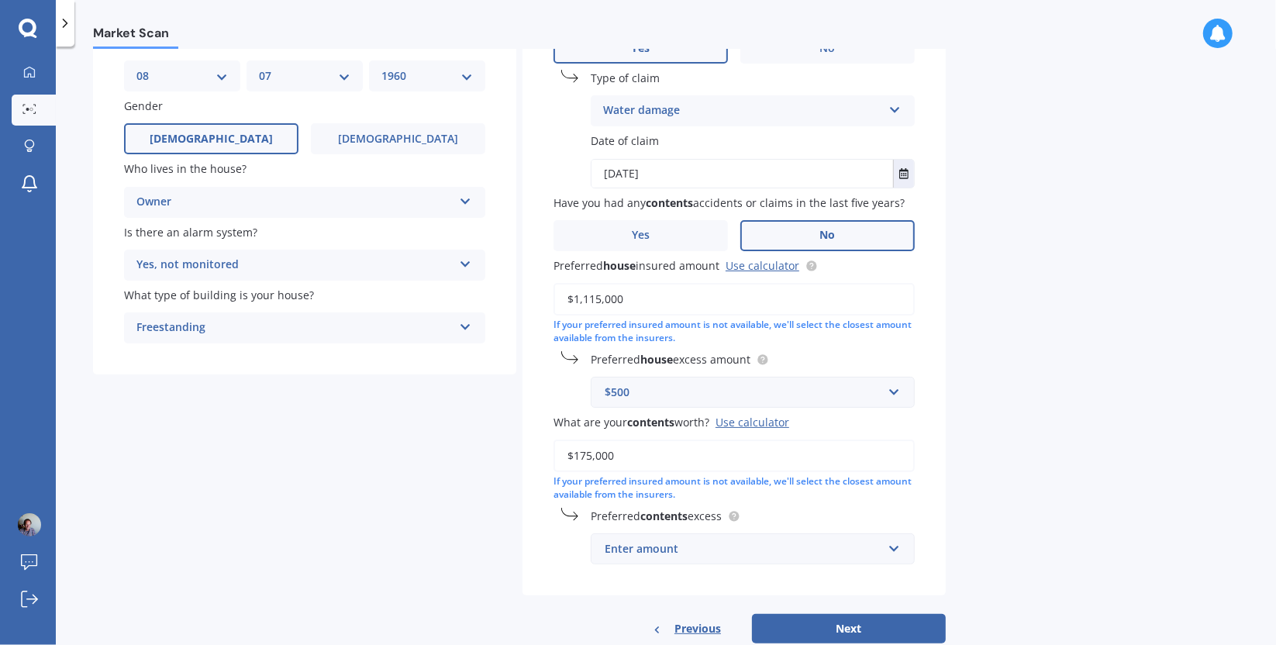
type input "$175,000"
click at [826, 551] on div "Enter amount" at bounding box center [744, 548] width 278 height 17
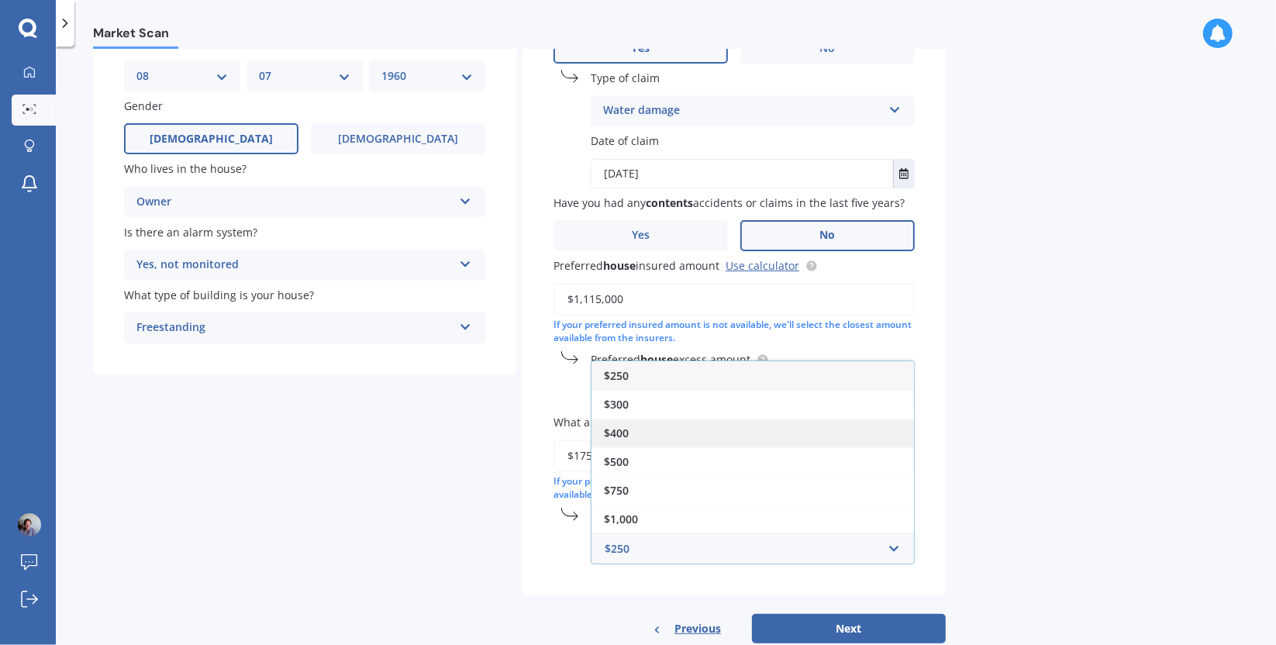
click at [631, 432] on div "$400" at bounding box center [753, 433] width 323 height 29
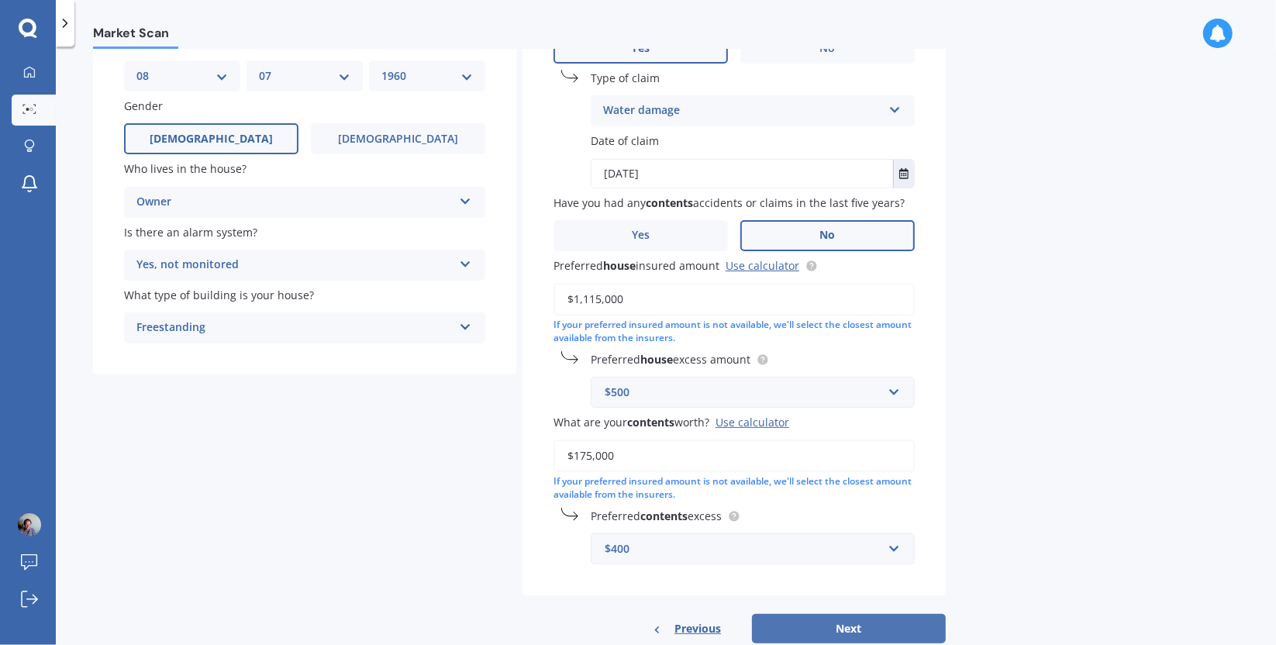
click at [856, 629] on button "Next" at bounding box center [849, 628] width 194 height 29
select select "08"
select select "07"
select select "1960"
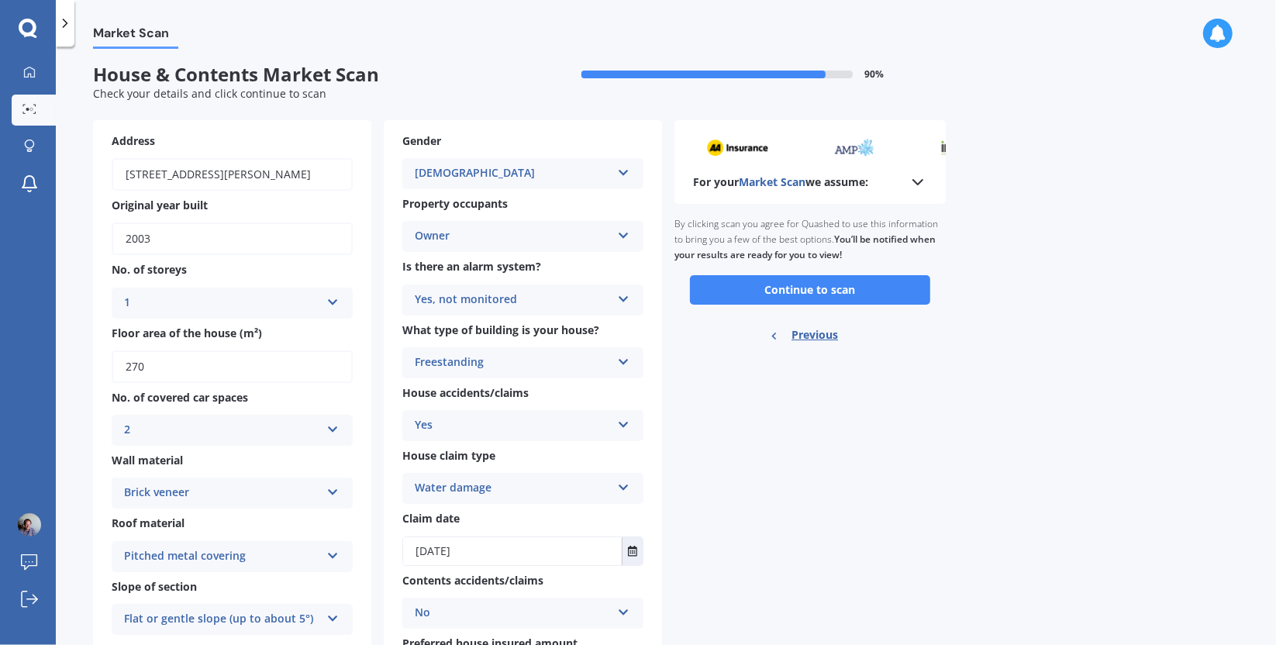
scroll to position [0, 0]
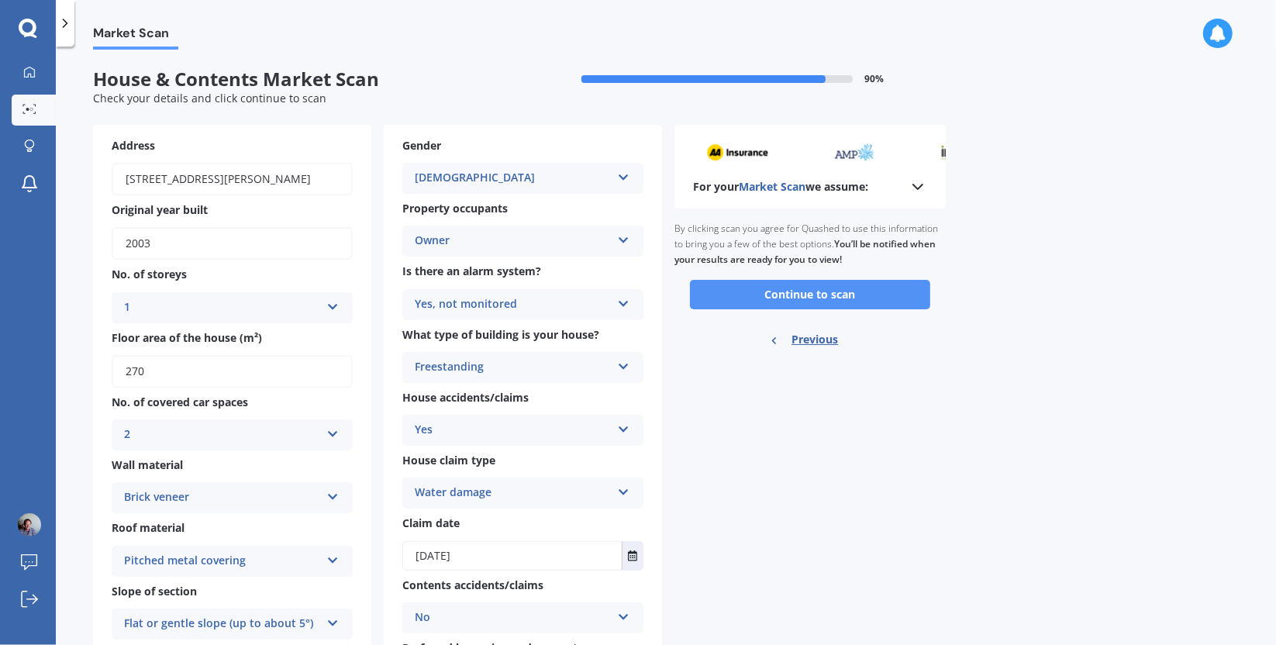
click at [814, 292] on button "Continue to scan" at bounding box center [810, 294] width 240 height 29
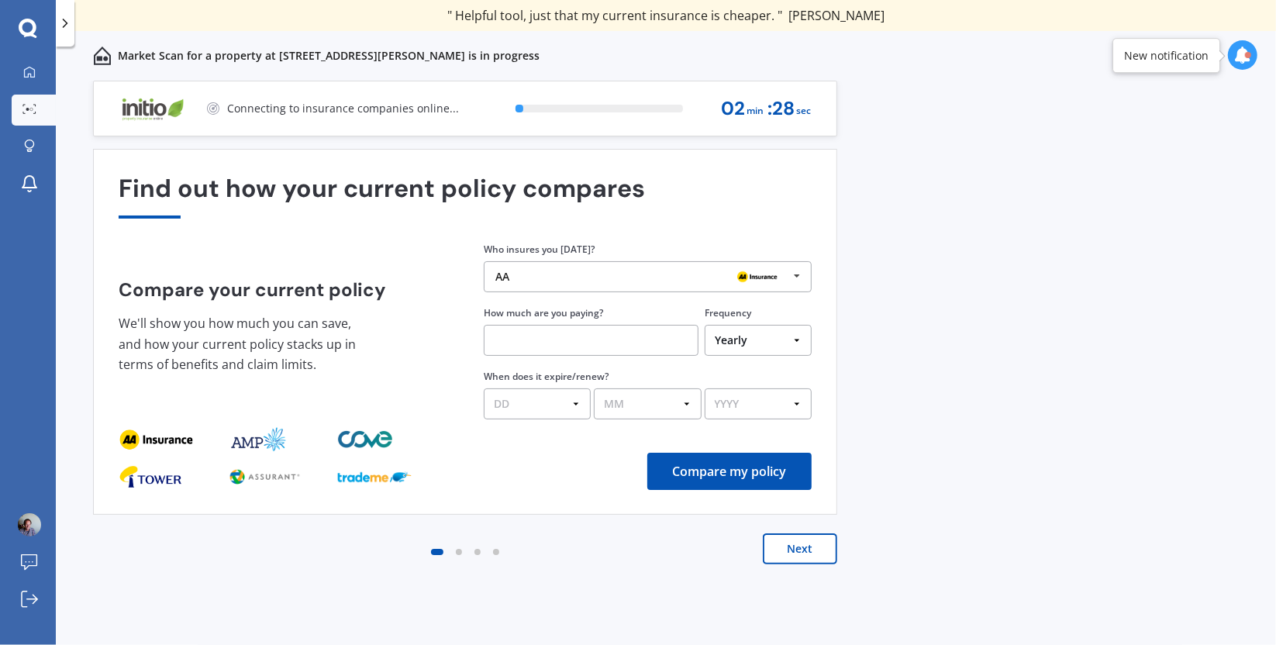
click at [797, 272] on icon at bounding box center [796, 276] width 23 height 29
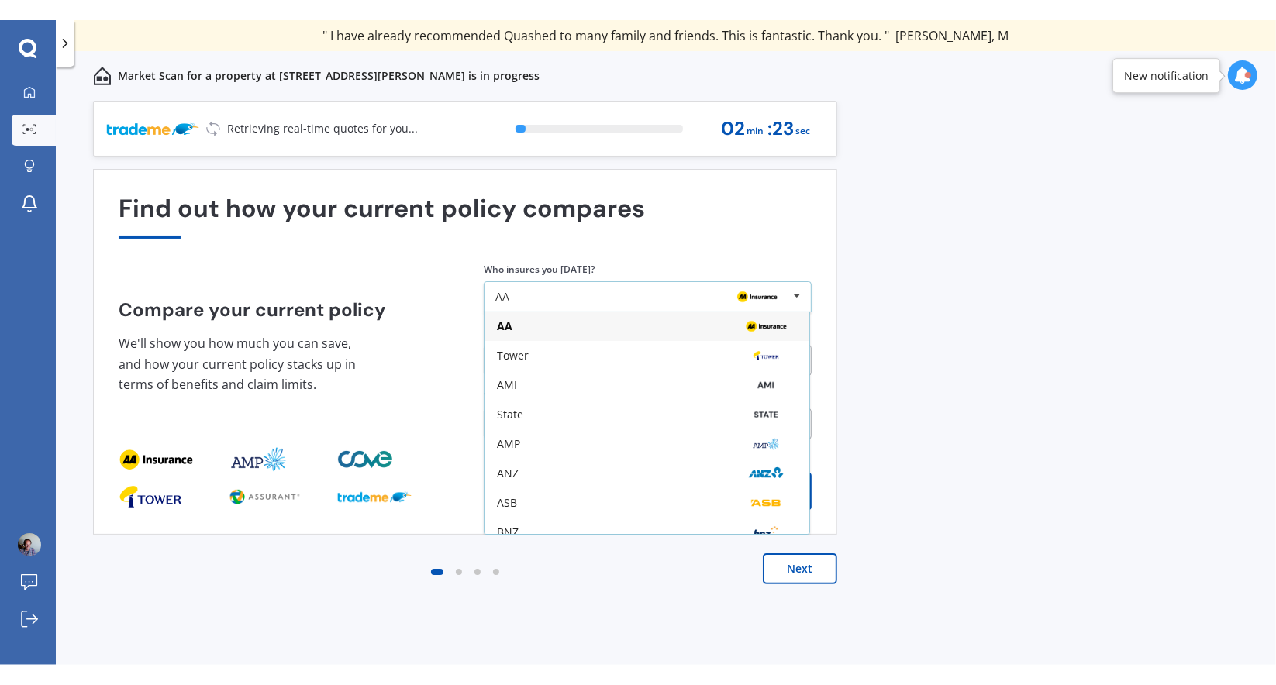
scroll to position [101, 0]
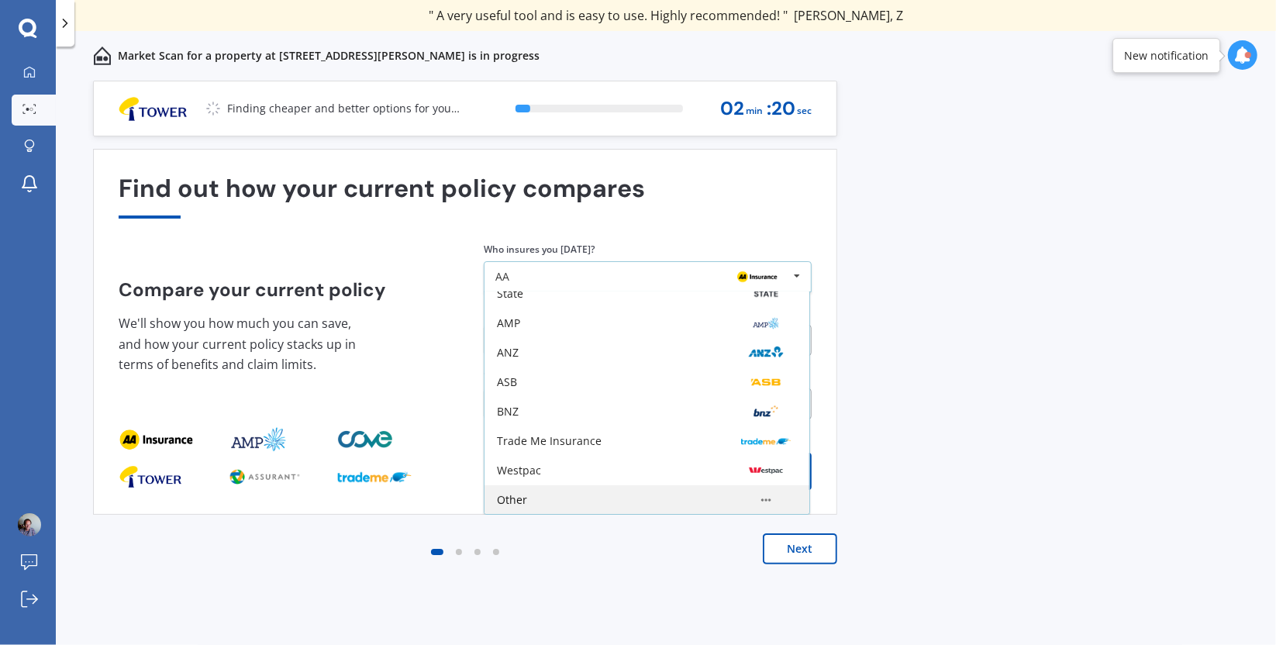
click at [627, 500] on div "Other" at bounding box center [647, 500] width 300 height 12
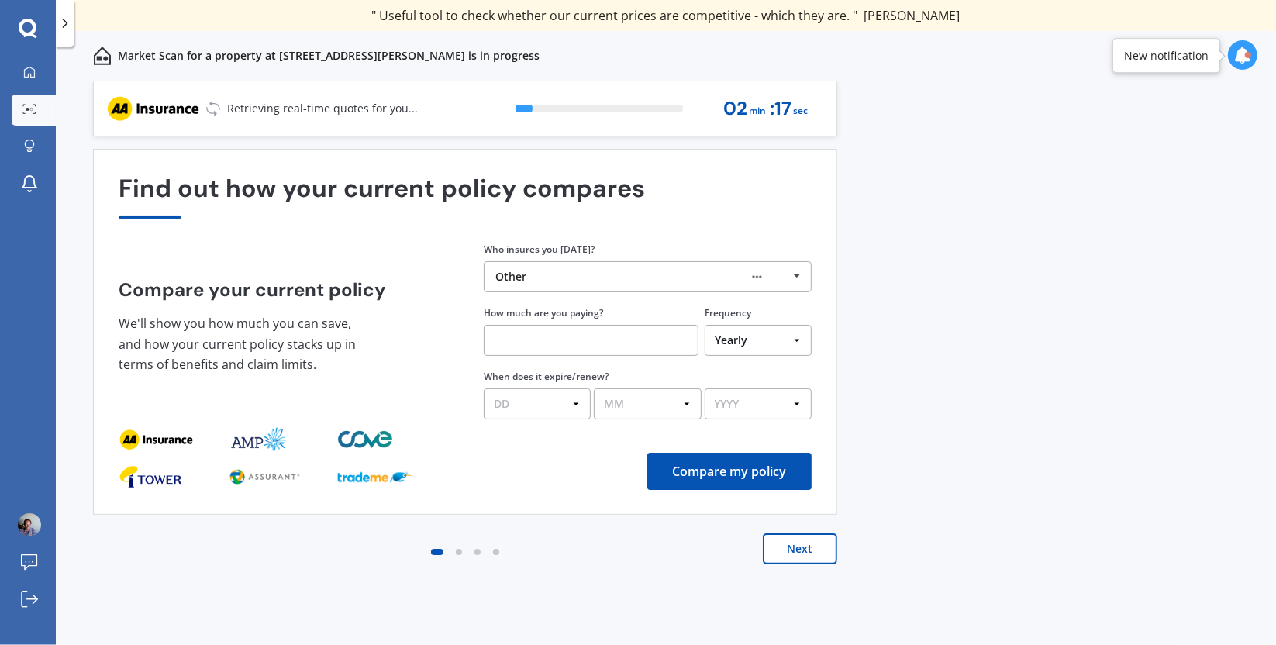
click at [517, 342] on input "text" at bounding box center [591, 340] width 215 height 31
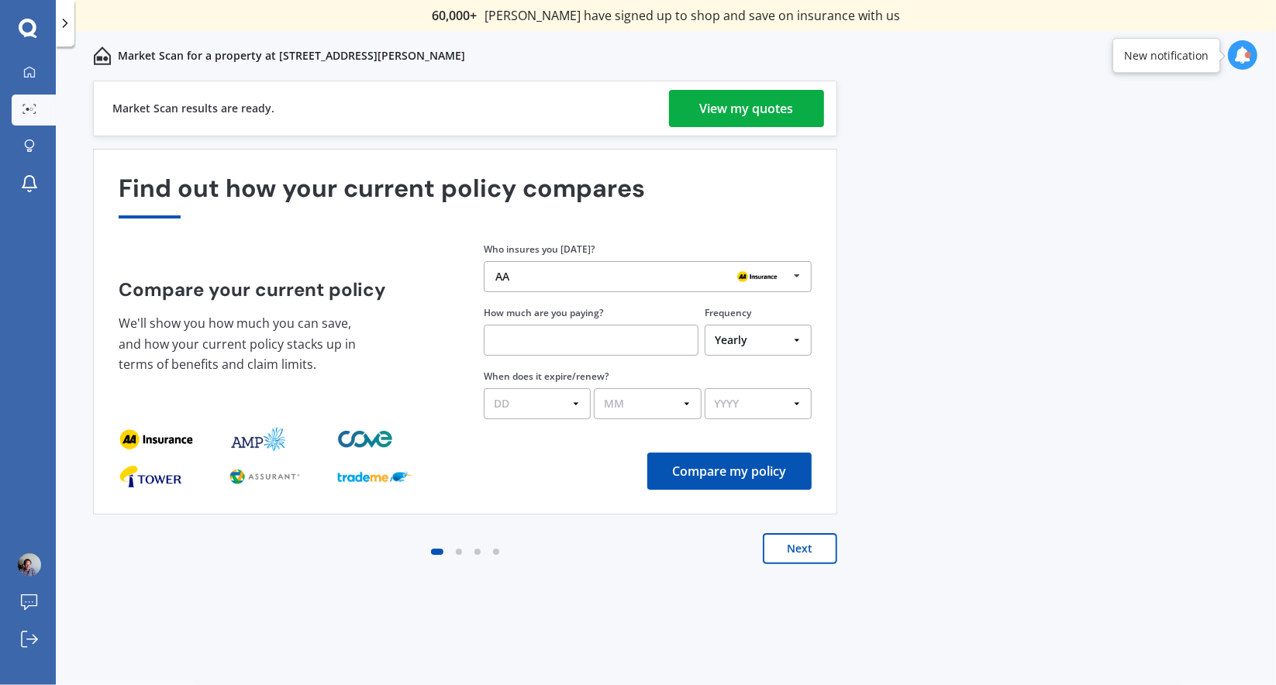
click at [524, 343] on input "text" at bounding box center [591, 340] width 215 height 31
type input "$4,800.00"
click at [544, 404] on select "DD 01 02 03 04 05 06 07 08 09 10 11 12 13 14 15 16 17 18 19 20 21 22 23 24 25 2…" at bounding box center [537, 403] width 107 height 31
click at [795, 342] on select "Yearly Six-Monthly Quarterly Monthly Fortnightly Weekly One-Off" at bounding box center [758, 340] width 107 height 31
select select "Monthly"
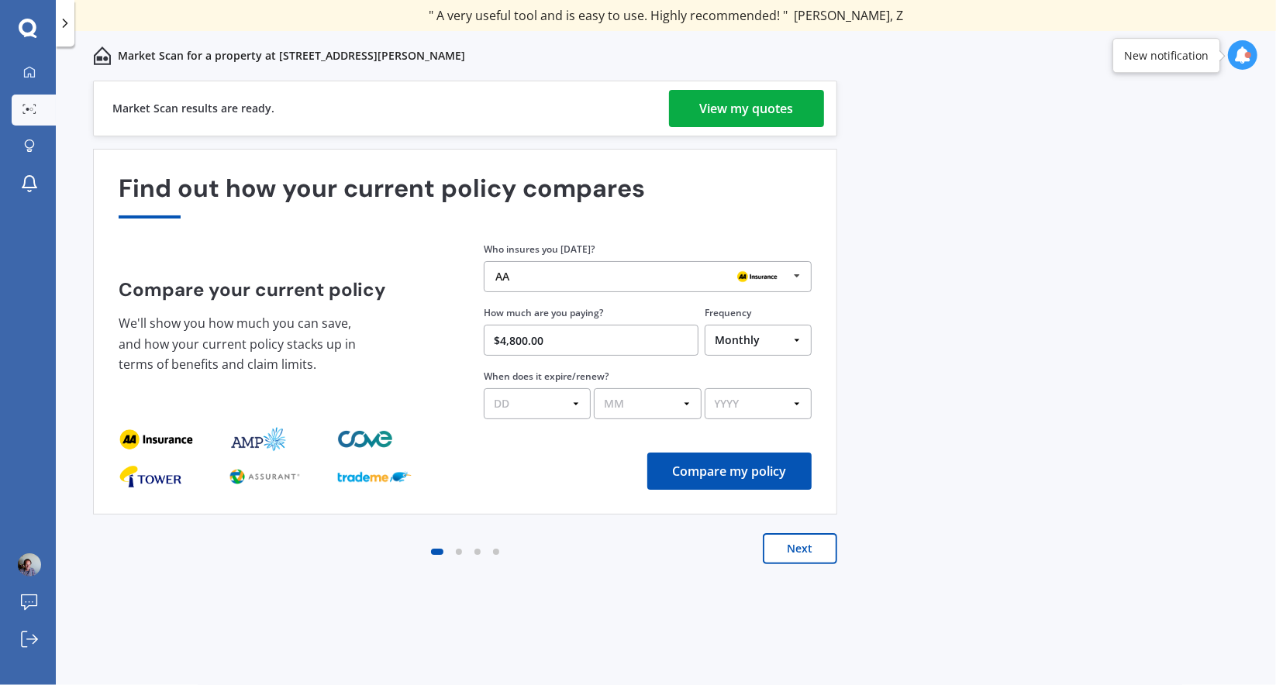
click at [705, 326] on select "Yearly Six-Monthly Quarterly Monthly Fortnightly Weekly One-Off" at bounding box center [758, 340] width 107 height 31
click at [556, 342] on input "$4,800.00" at bounding box center [591, 340] width 215 height 31
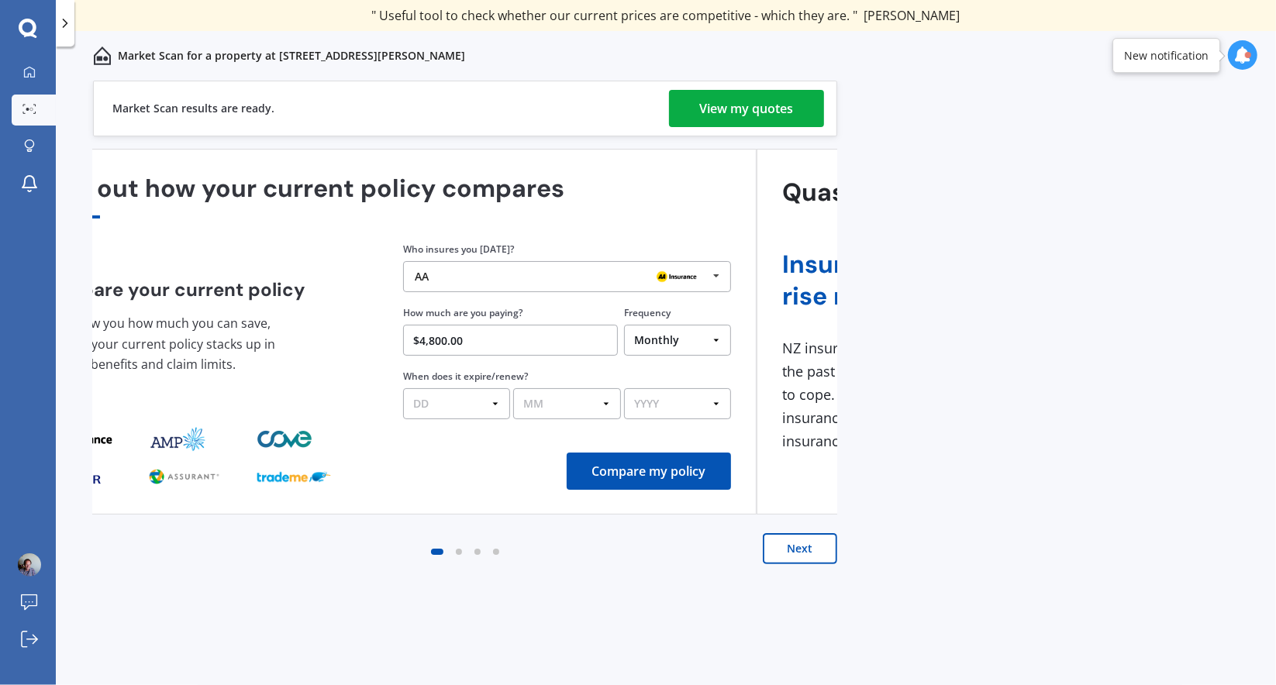
drag, startPoint x: 556, startPoint y: 342, endPoint x: 475, endPoint y: 338, distance: 80.7
click at [475, 338] on input "$4,800.00" at bounding box center [510, 340] width 215 height 31
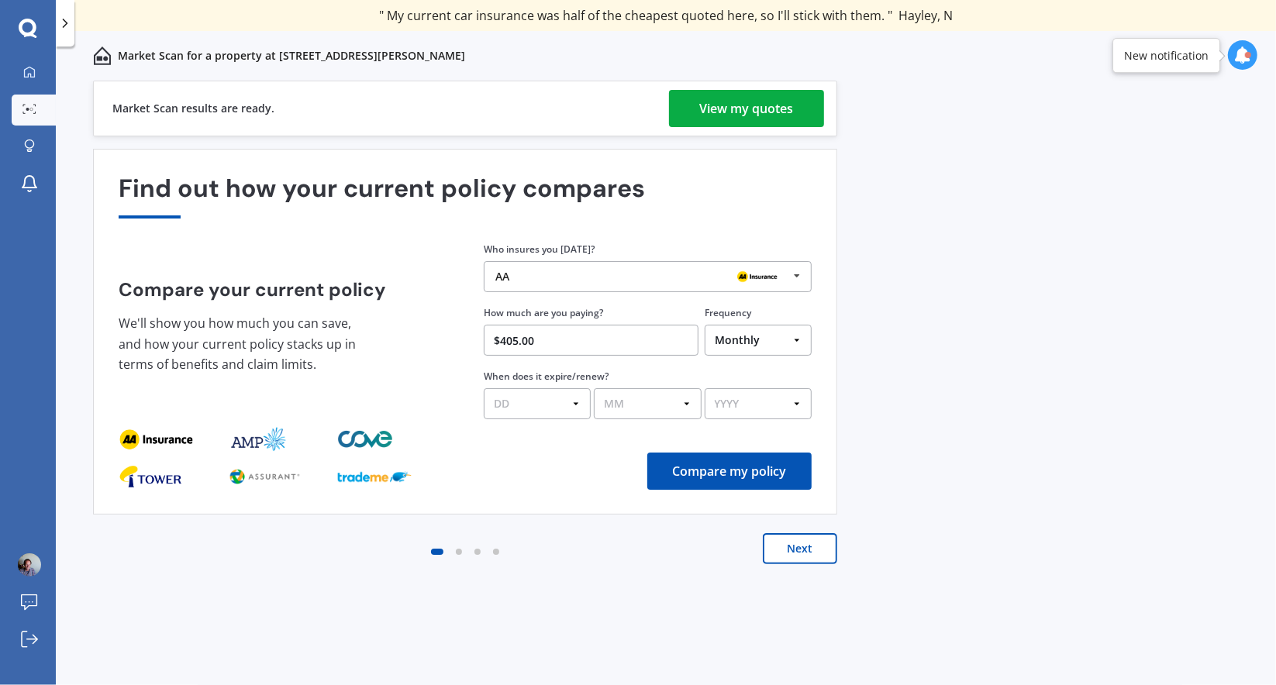
type input "$405.00"
click at [526, 404] on select "DD 01 02 03 04 05 06 07 08 09 10 11 12 13 14 15 16 17 18 19 20 21 22 23 24 25 2…" at bounding box center [537, 403] width 107 height 31
select select "10"
click at [484, 389] on select "DD 01 02 03 04 05 06 07 08 09 10 11 12 13 14 15 16 17 18 19 20 21 22 23 24 25 2…" at bounding box center [537, 403] width 107 height 31
click at [686, 407] on select "MM 01 02 03 04 05 06 07 08 09 10 11 12" at bounding box center [647, 403] width 107 height 31
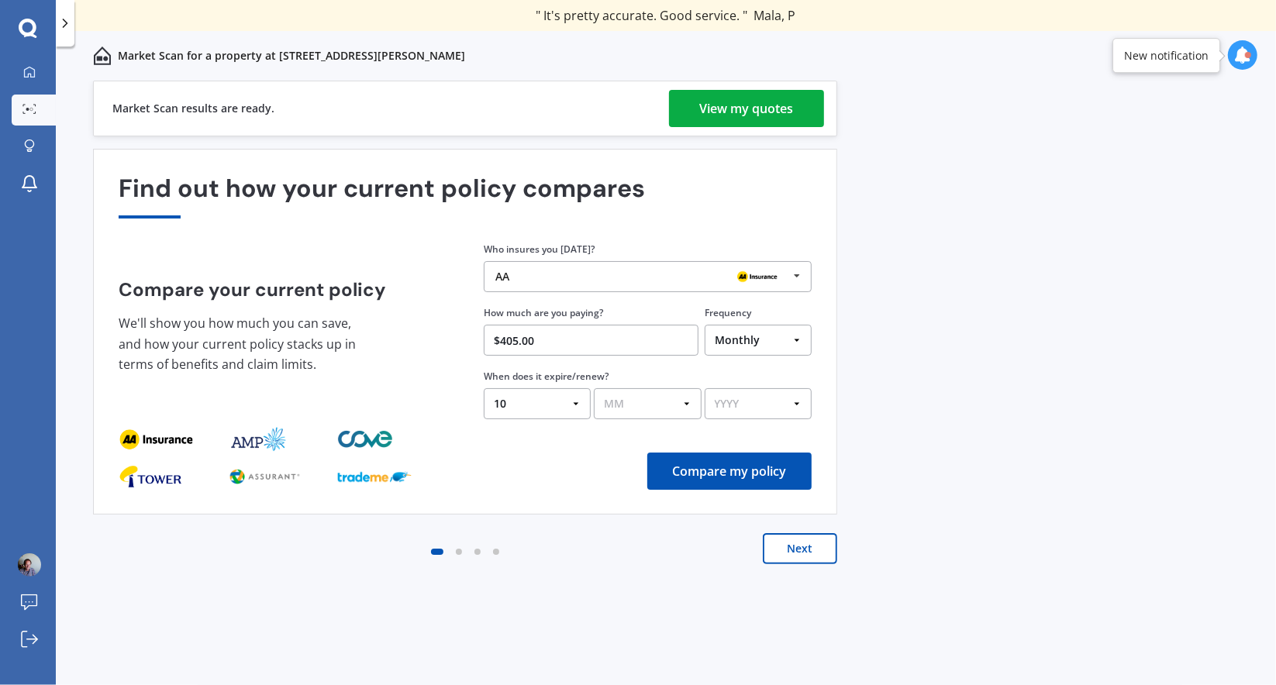
select select "10"
click at [594, 389] on select "MM 01 02 03 04 05 06 07 08 09 10 11 12" at bounding box center [647, 403] width 107 height 31
click at [783, 406] on select "YYYY 2026 2025 2024" at bounding box center [758, 403] width 107 height 31
select select "2025"
click at [705, 389] on select "YYYY 2026 2025 2024" at bounding box center [758, 403] width 107 height 31
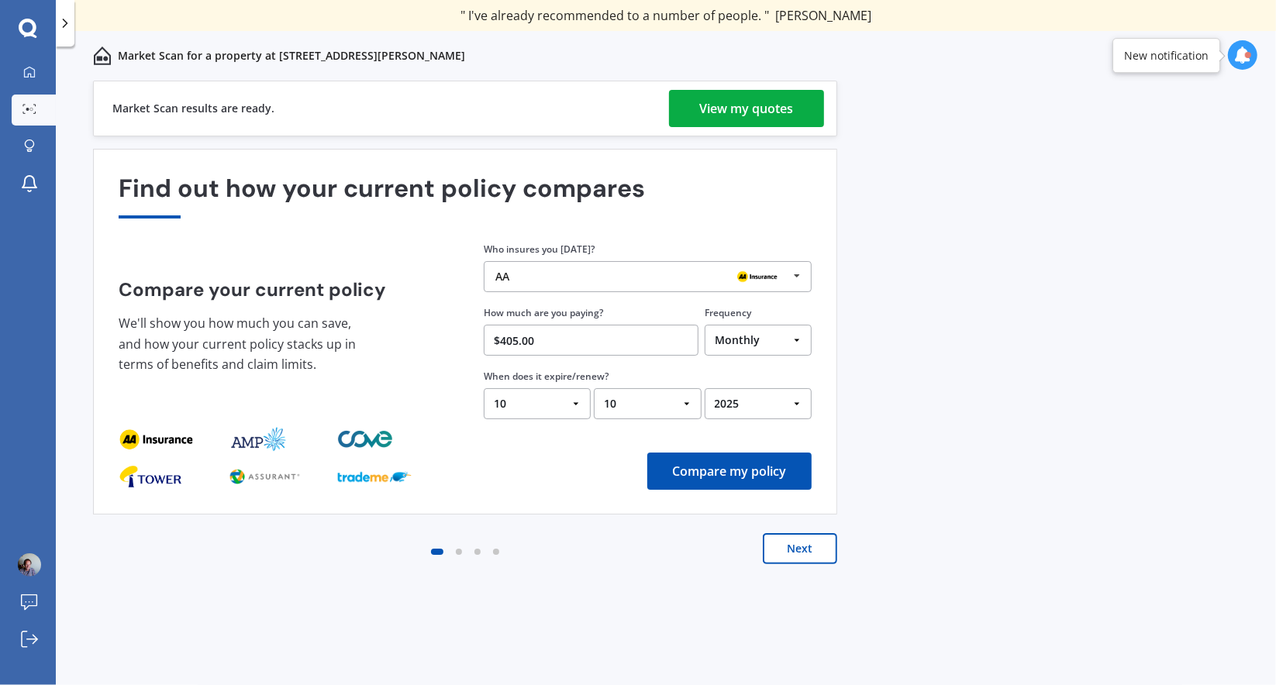
click at [799, 274] on icon at bounding box center [796, 276] width 23 height 29
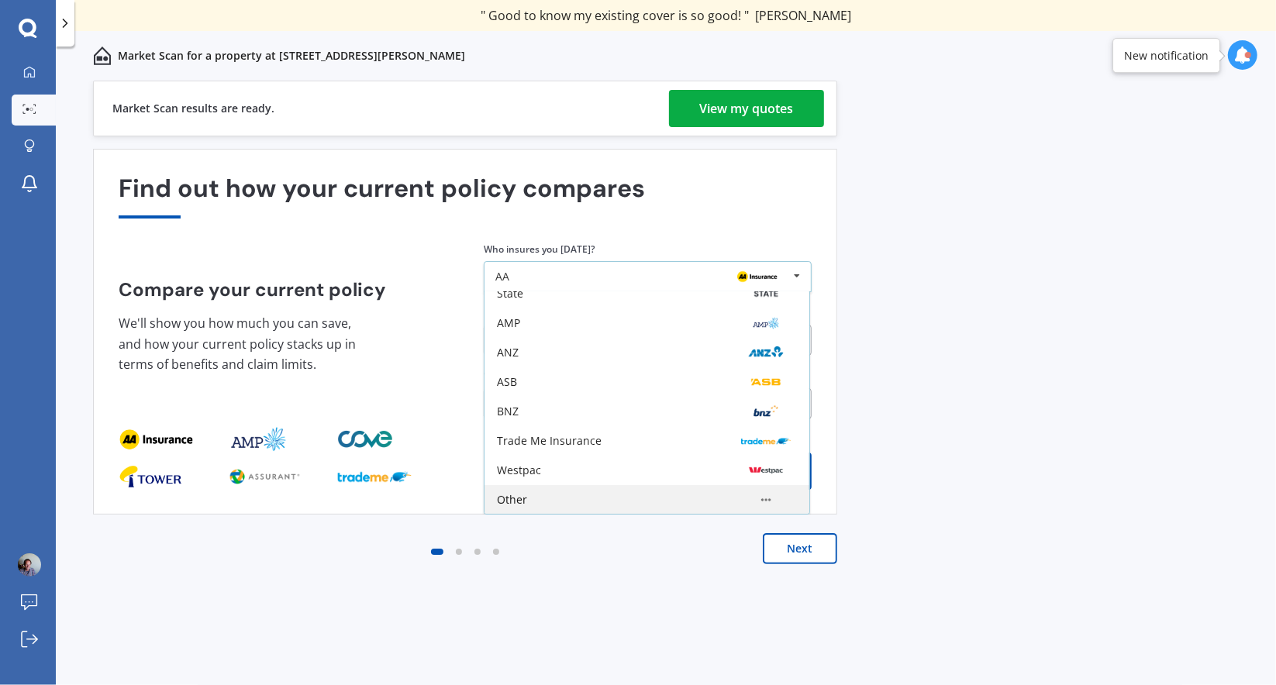
click at [531, 498] on div "Other" at bounding box center [647, 500] width 300 height 12
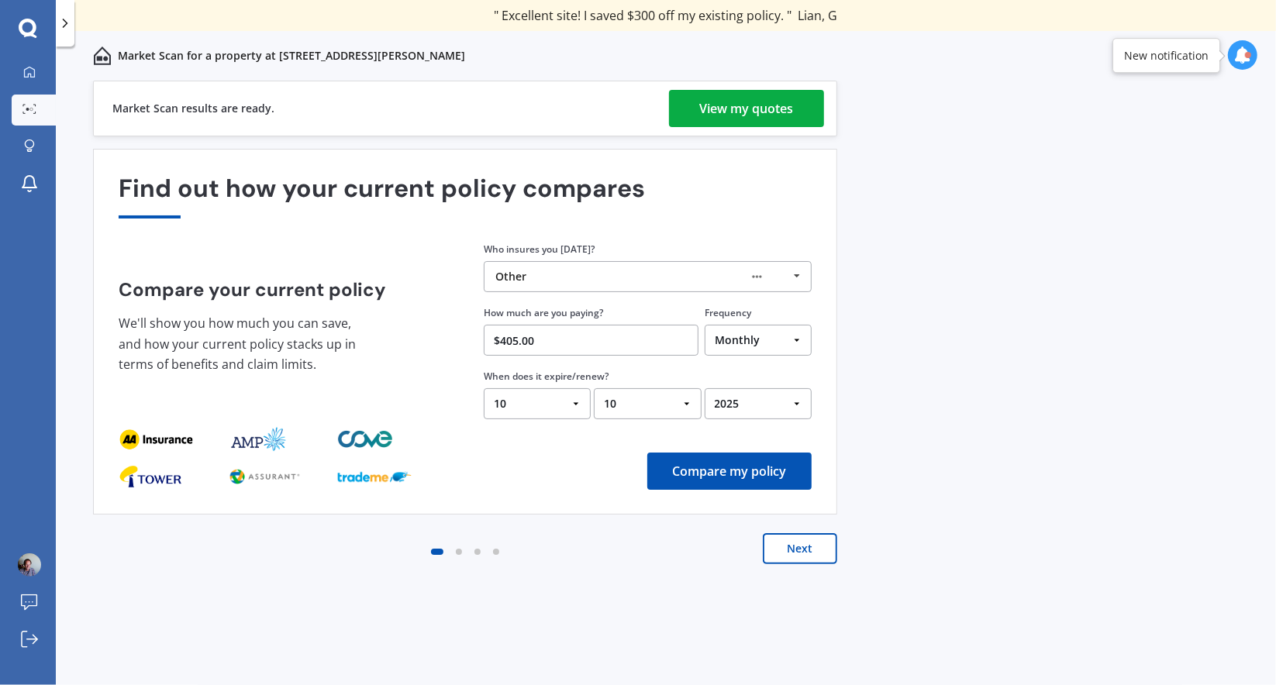
click at [747, 466] on button "Compare my policy" at bounding box center [729, 471] width 164 height 37
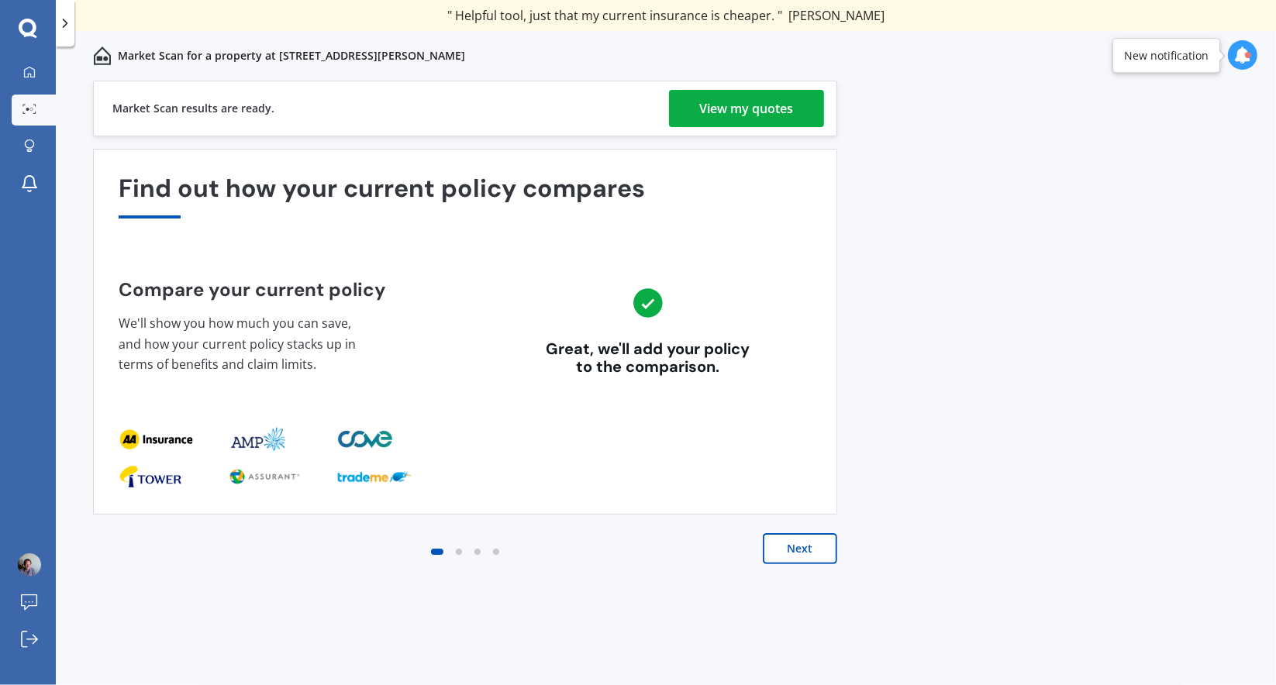
click at [803, 546] on button "Next" at bounding box center [800, 548] width 74 height 31
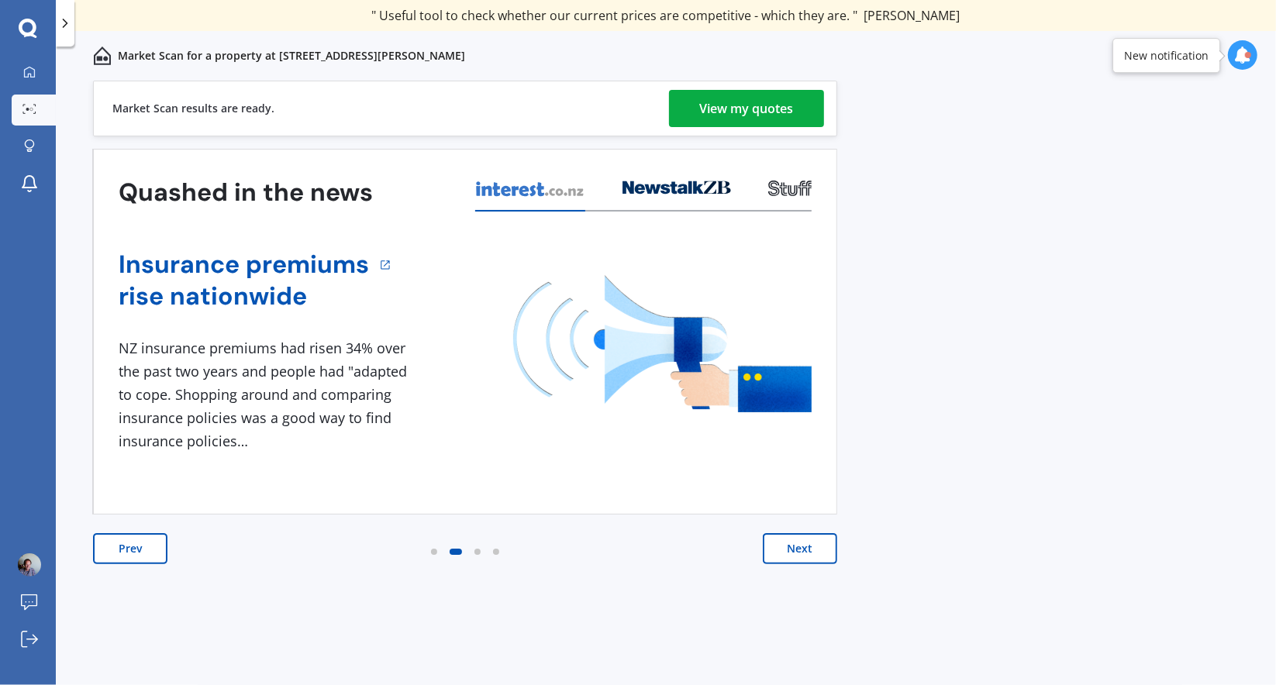
click at [803, 546] on button "Next" at bounding box center [800, 548] width 74 height 31
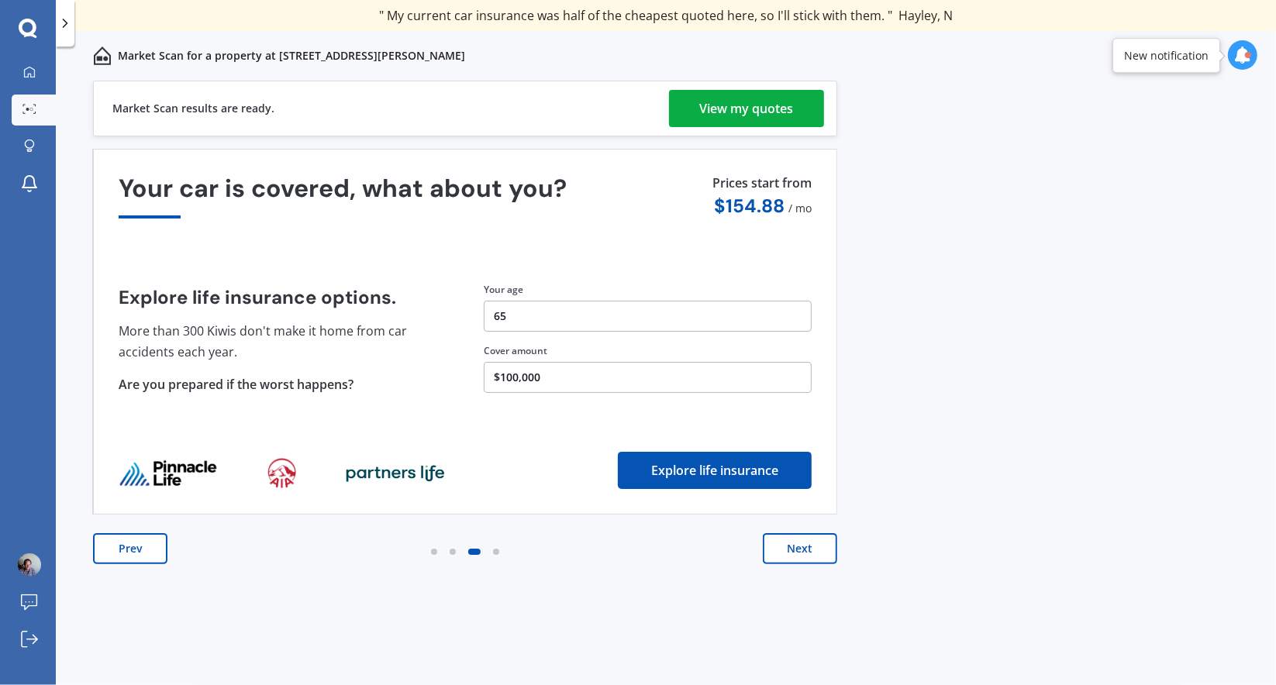
click at [803, 546] on button "Next" at bounding box center [800, 548] width 74 height 31
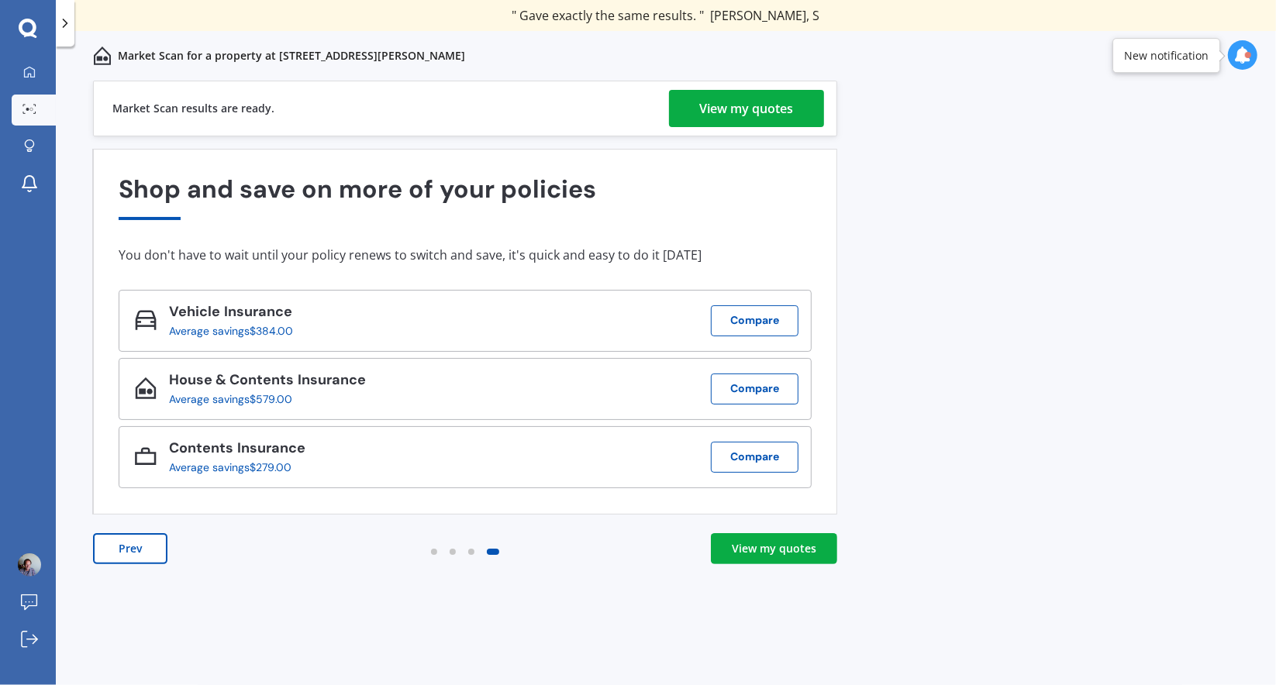
click at [758, 103] on div "View my quotes" at bounding box center [747, 108] width 94 height 37
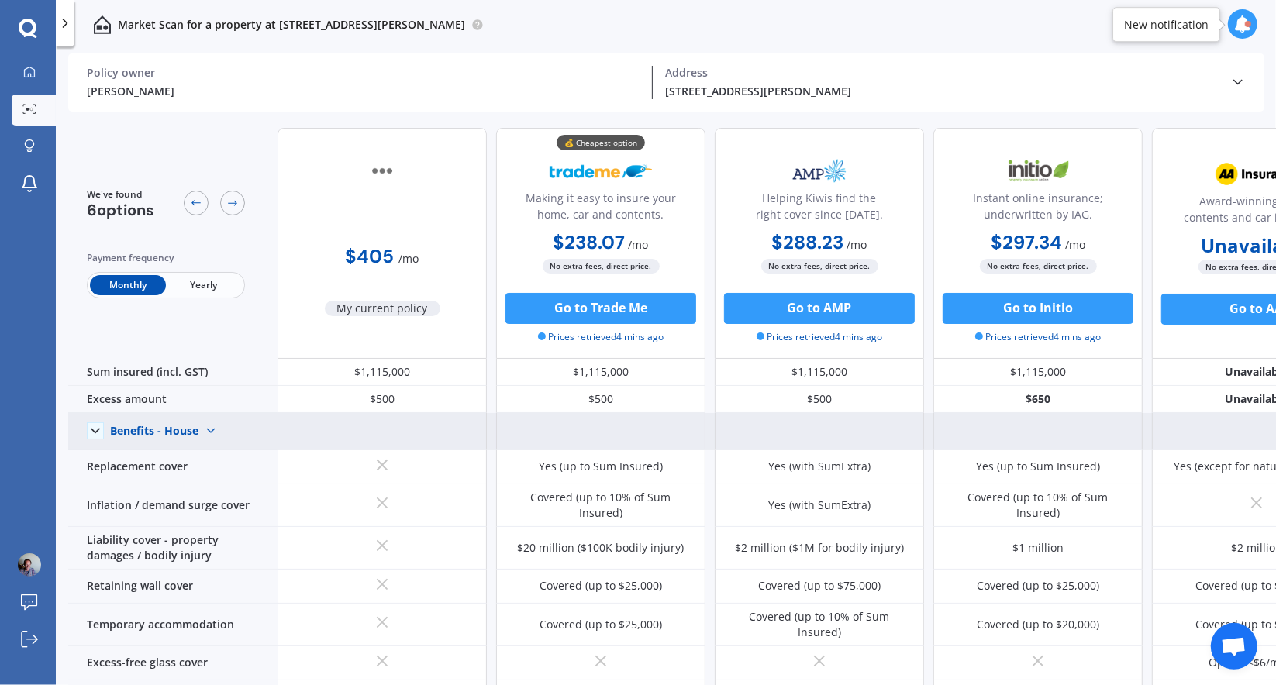
click at [213, 427] on img at bounding box center [210, 431] width 25 height 25
click at [177, 485] on span "Benefits - Contents" at bounding box center [172, 485] width 98 height 15
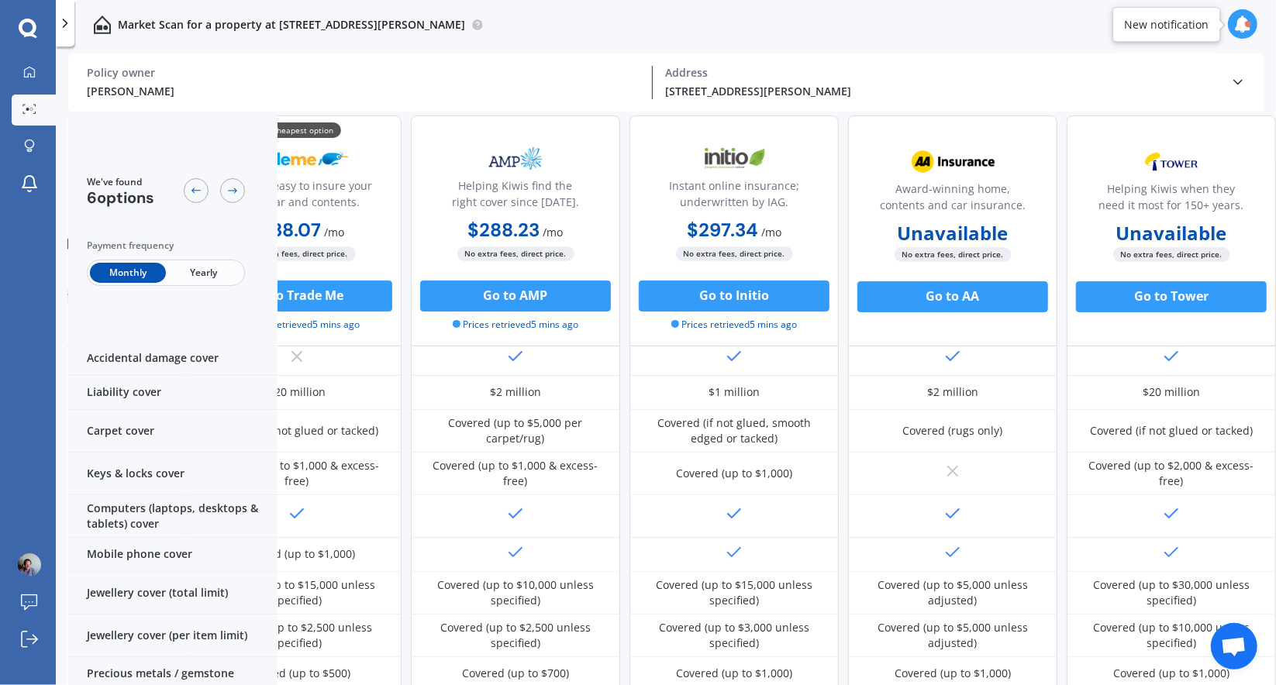
scroll to position [0, 311]
